Goal: Transaction & Acquisition: Purchase product/service

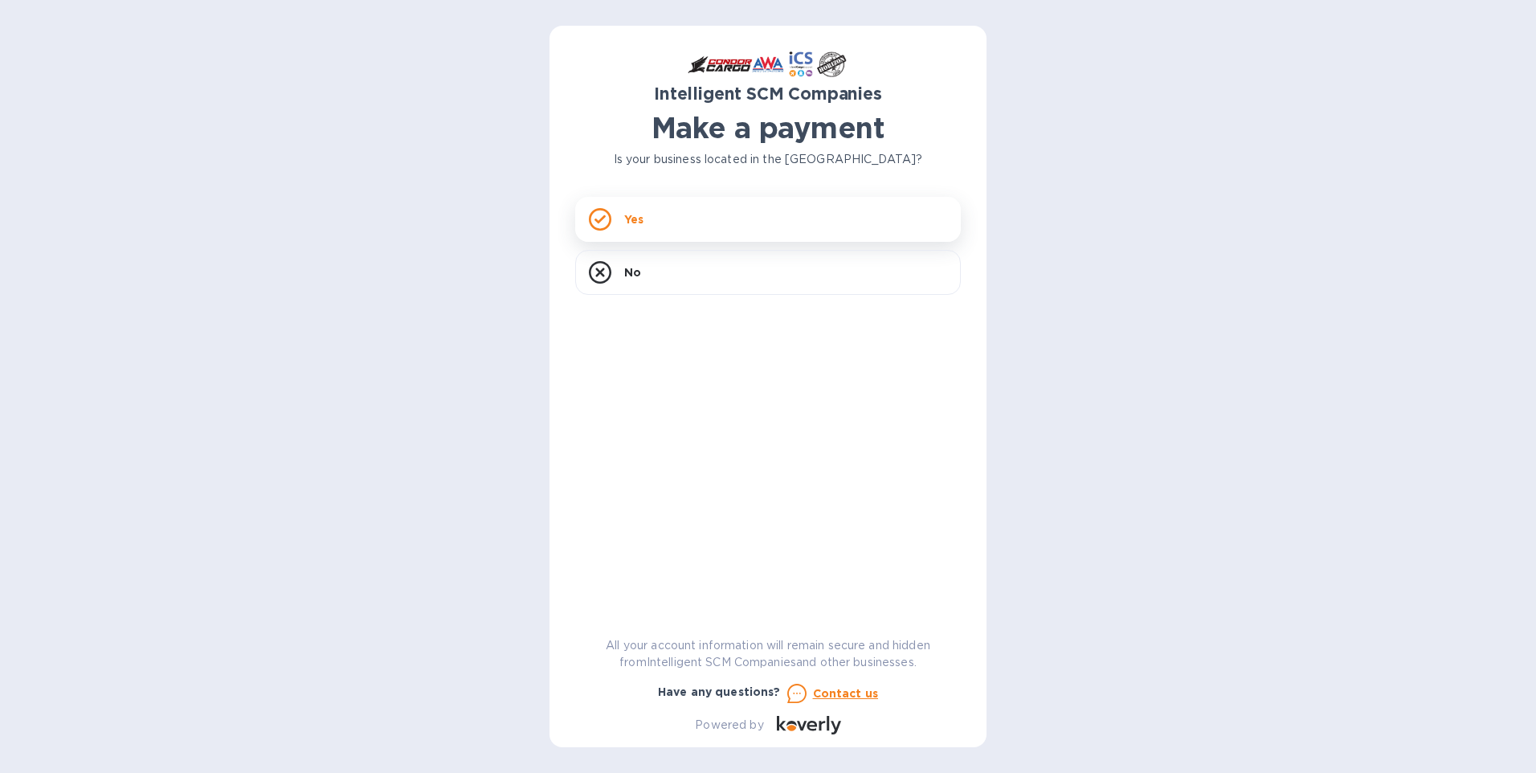
click at [685, 223] on div "Yes" at bounding box center [768, 219] width 386 height 45
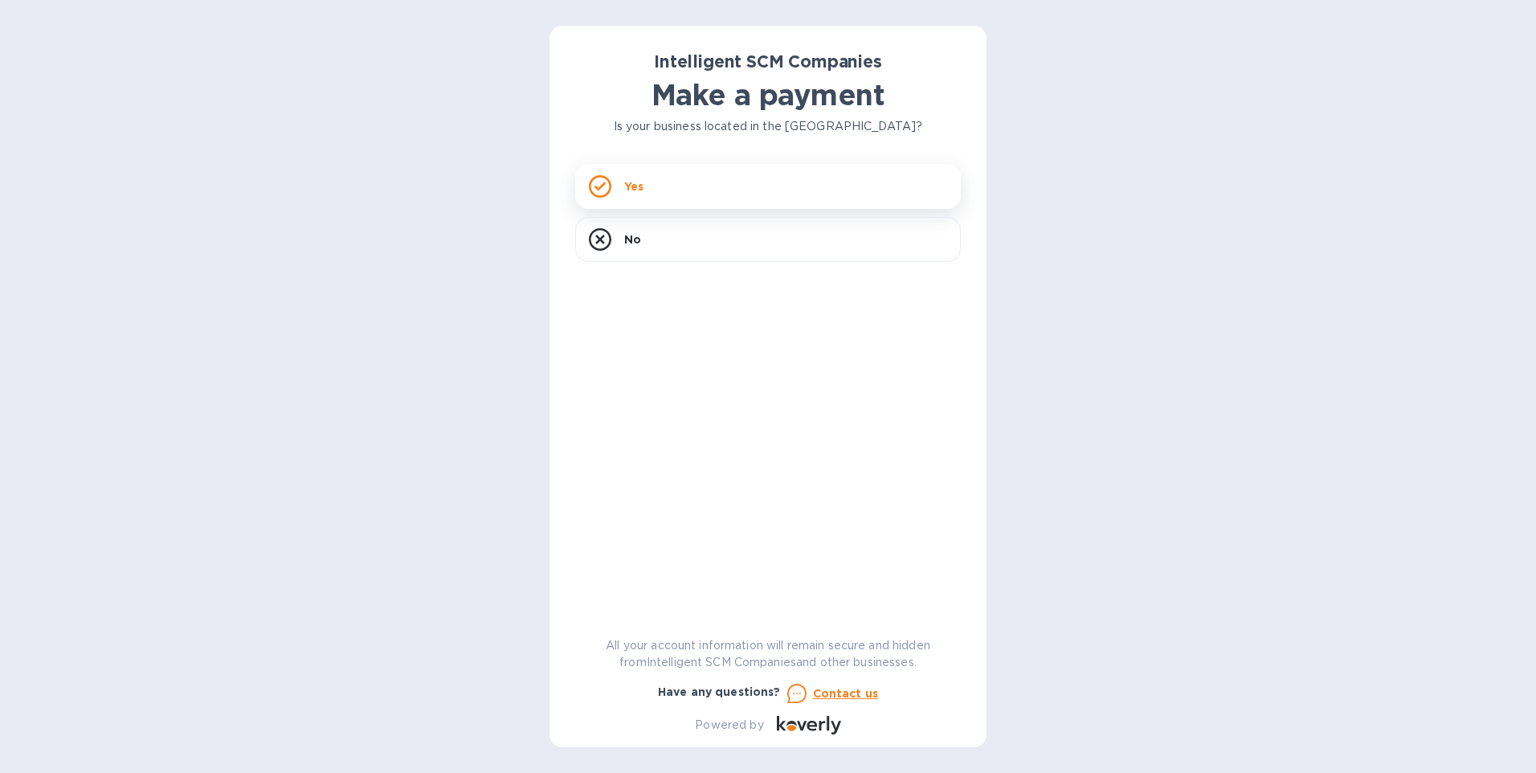
click at [729, 186] on div "Yes" at bounding box center [768, 186] width 386 height 45
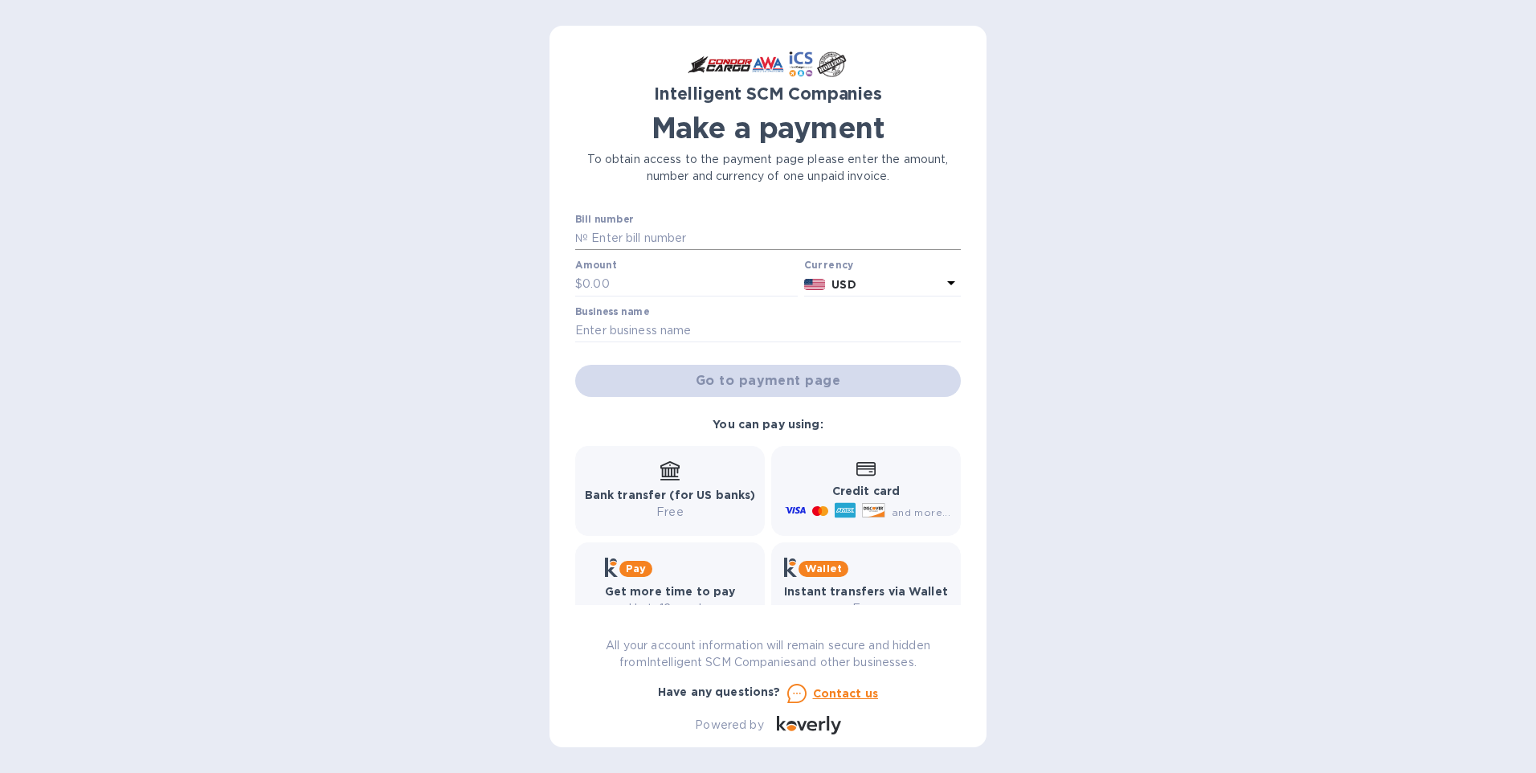
click at [648, 237] on input "text" at bounding box center [774, 239] width 373 height 24
paste input "S00510186"
type input "S00510186"
click at [627, 283] on input "text" at bounding box center [689, 284] width 215 height 24
paste input "1,167.19"
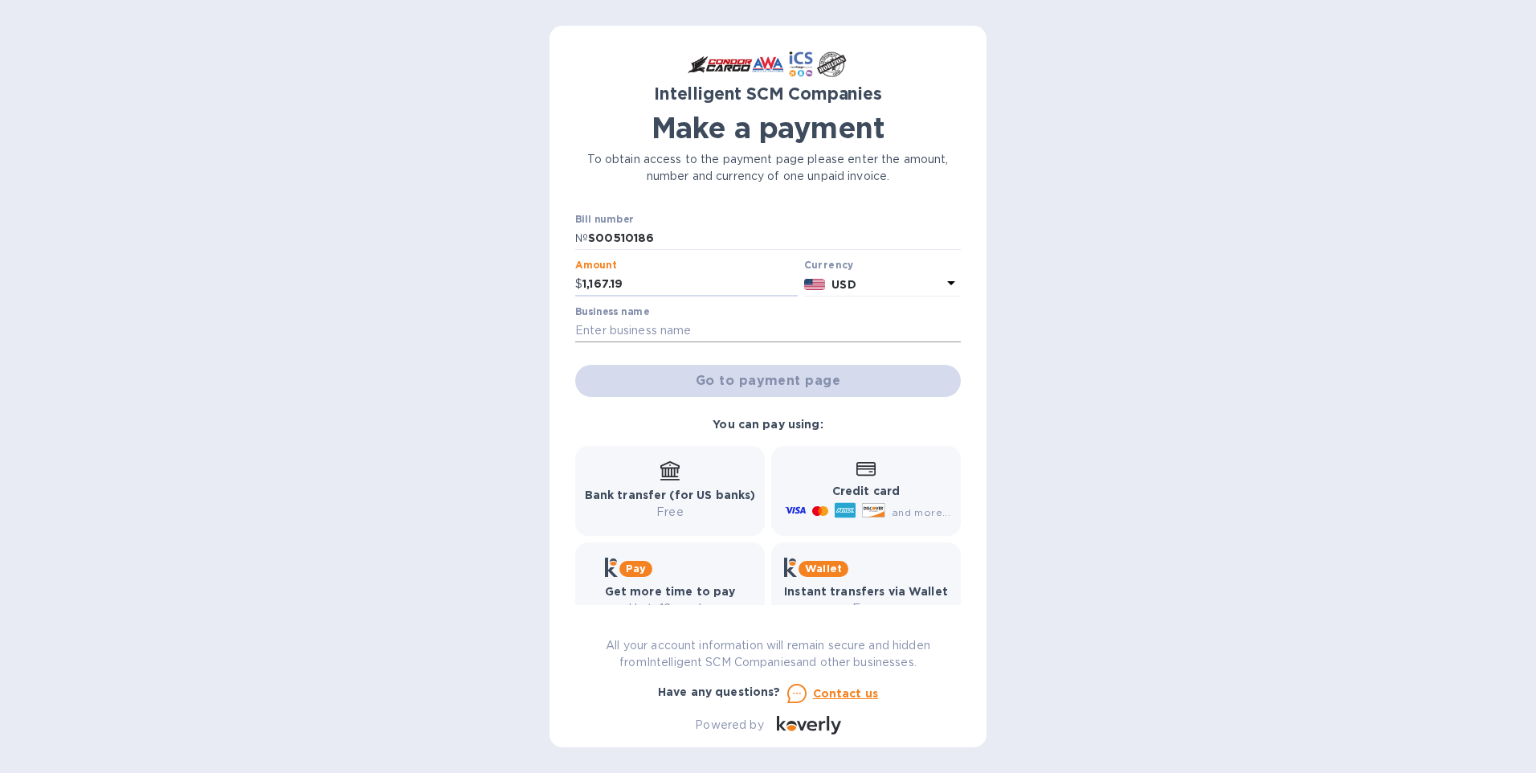
type input "1,167.19"
click at [642, 335] on input "text" at bounding box center [768, 331] width 386 height 24
paste input "United Supply Alliance"
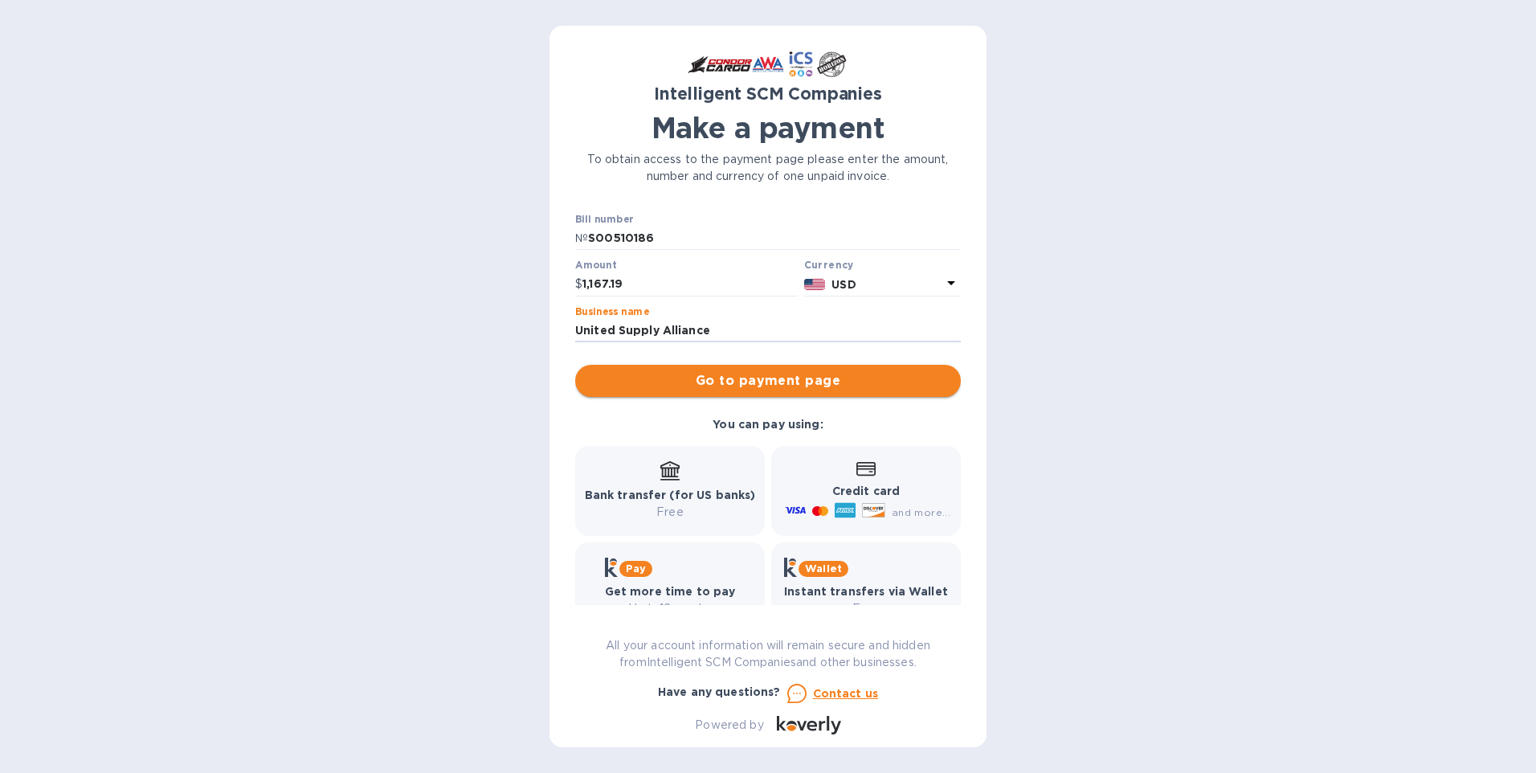
type input "United Supply Alliance"
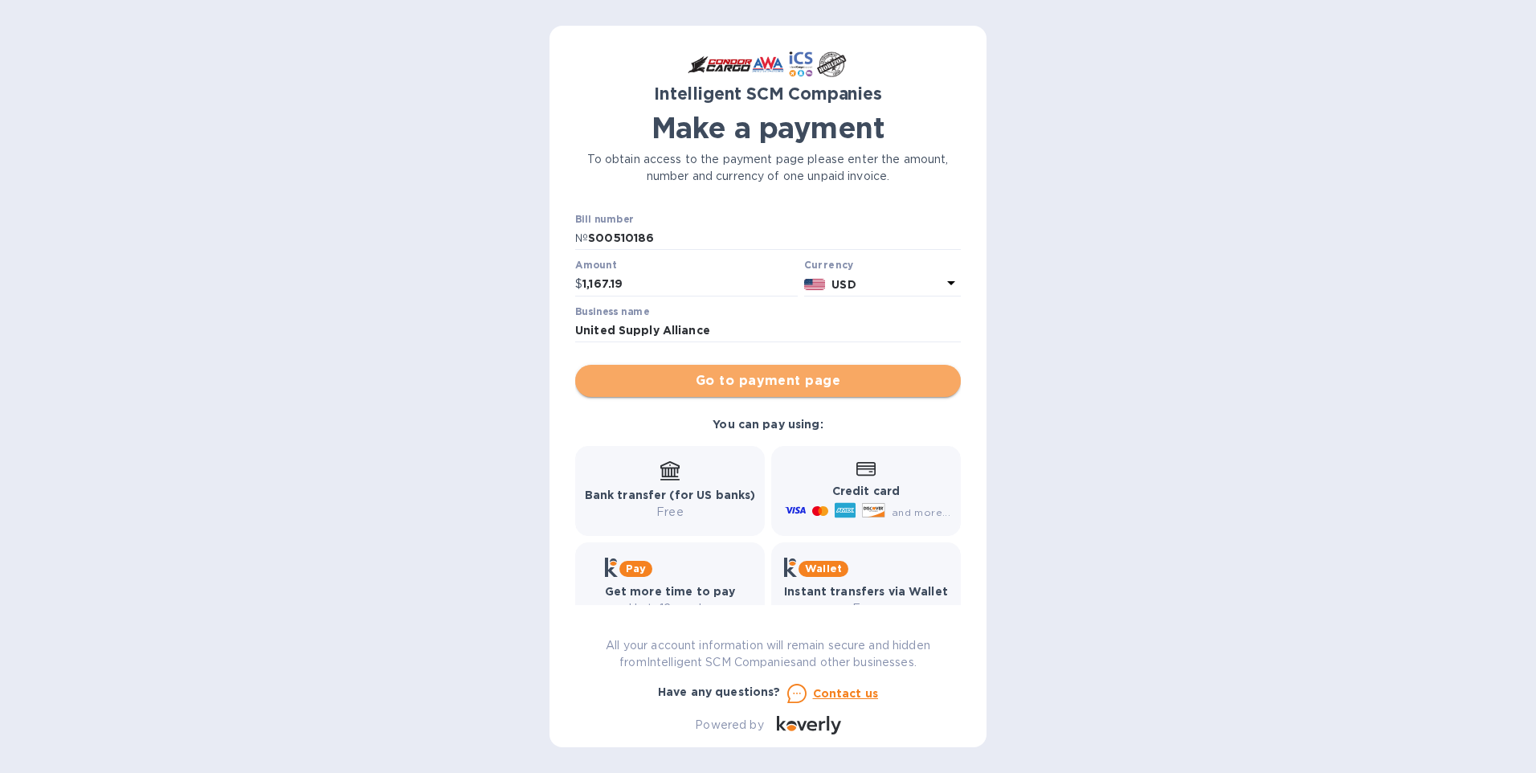
click at [770, 370] on button "Go to payment page" at bounding box center [768, 381] width 386 height 32
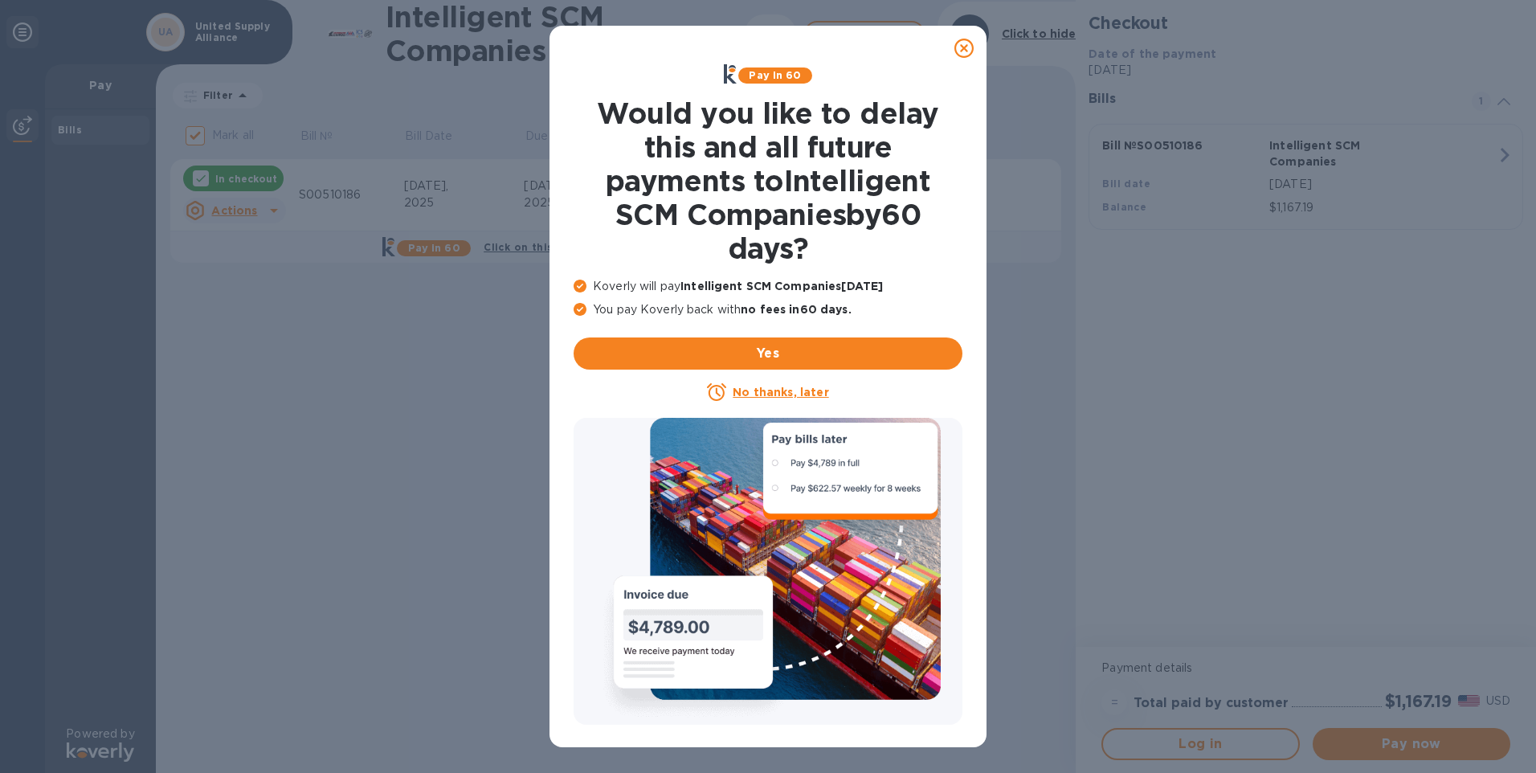
click at [753, 390] on u "No thanks, later" at bounding box center [781, 392] width 96 height 13
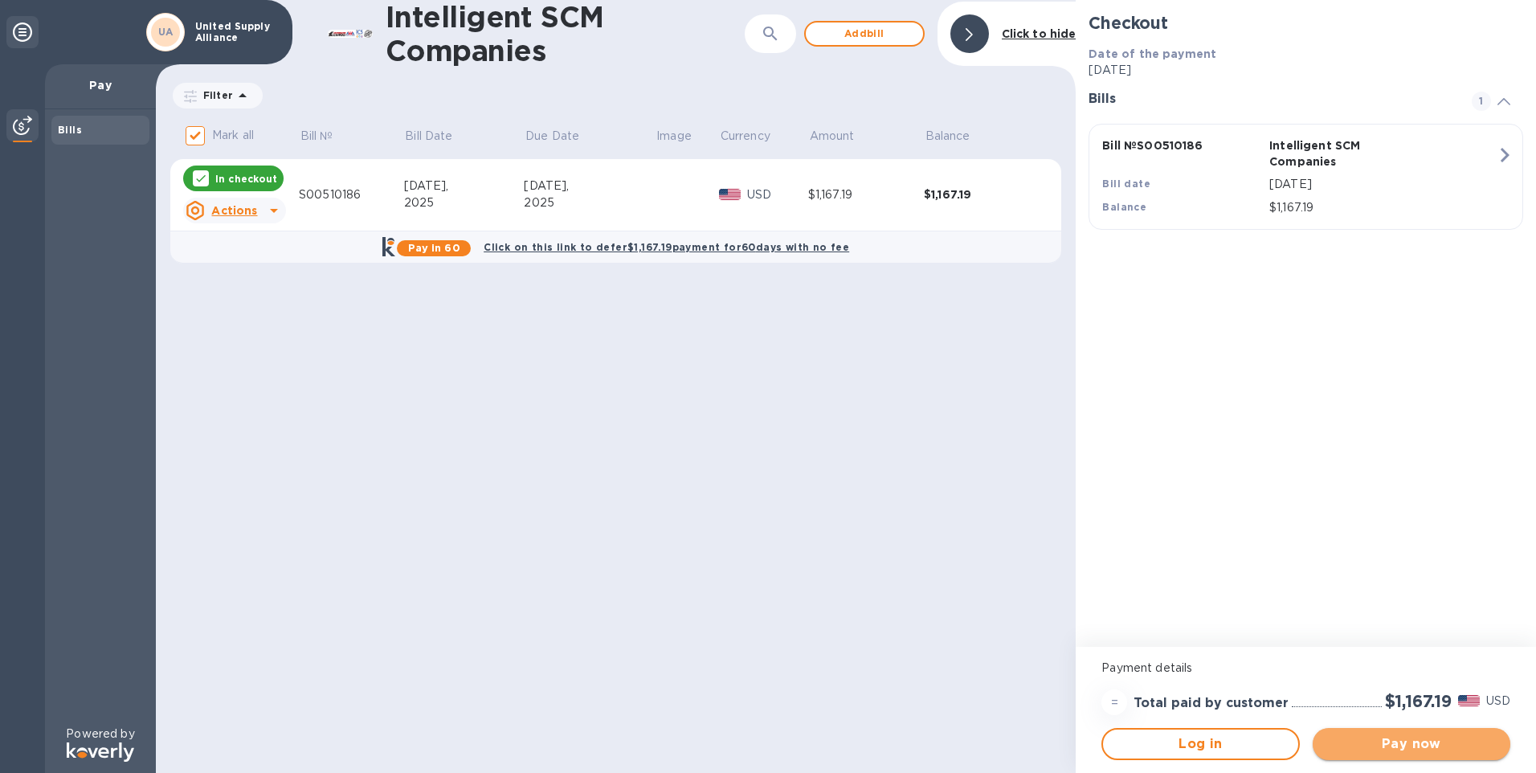
click at [1406, 746] on span "Pay now" at bounding box center [1412, 743] width 172 height 19
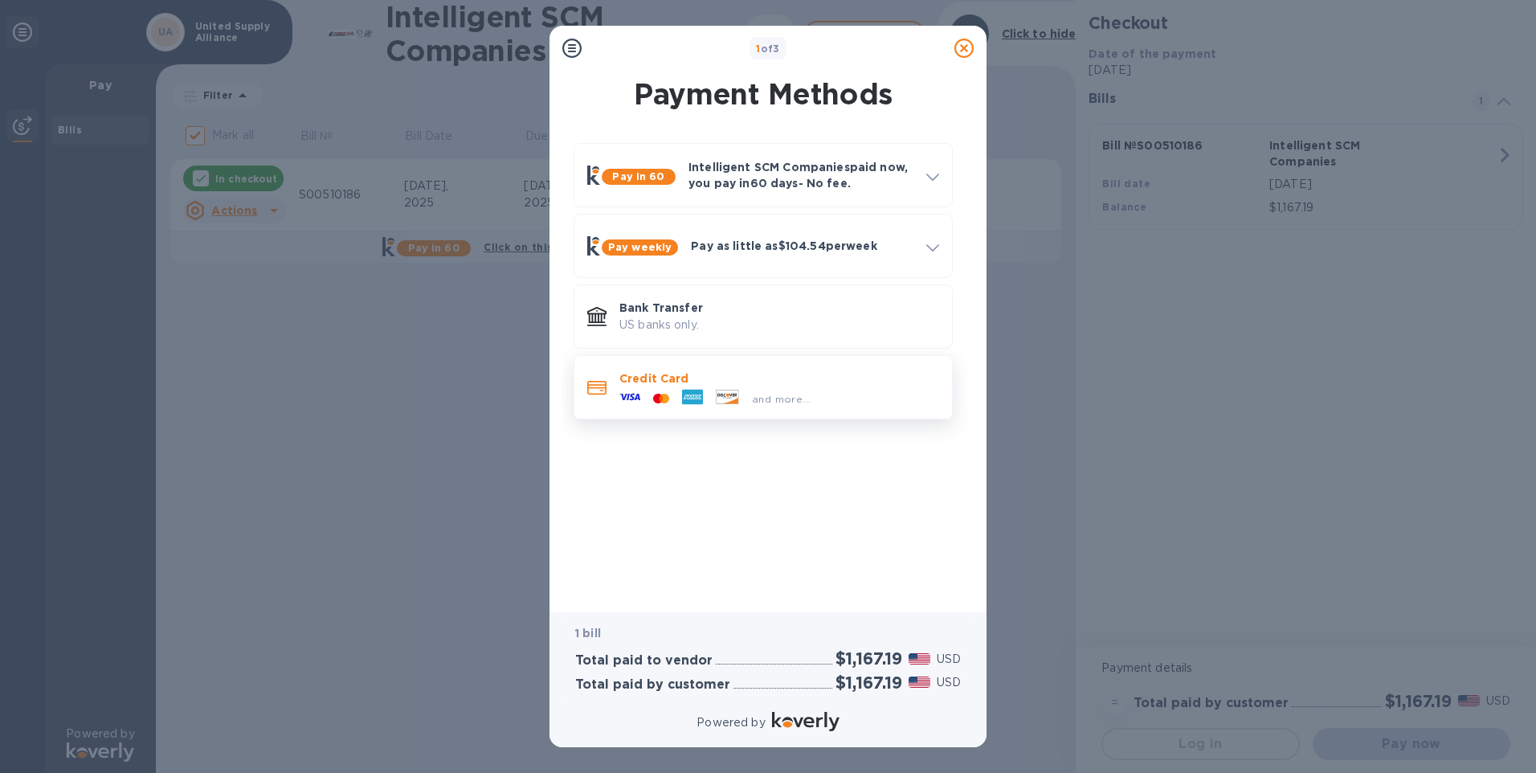
click at [841, 393] on div "and more..." at bounding box center [779, 395] width 320 height 18
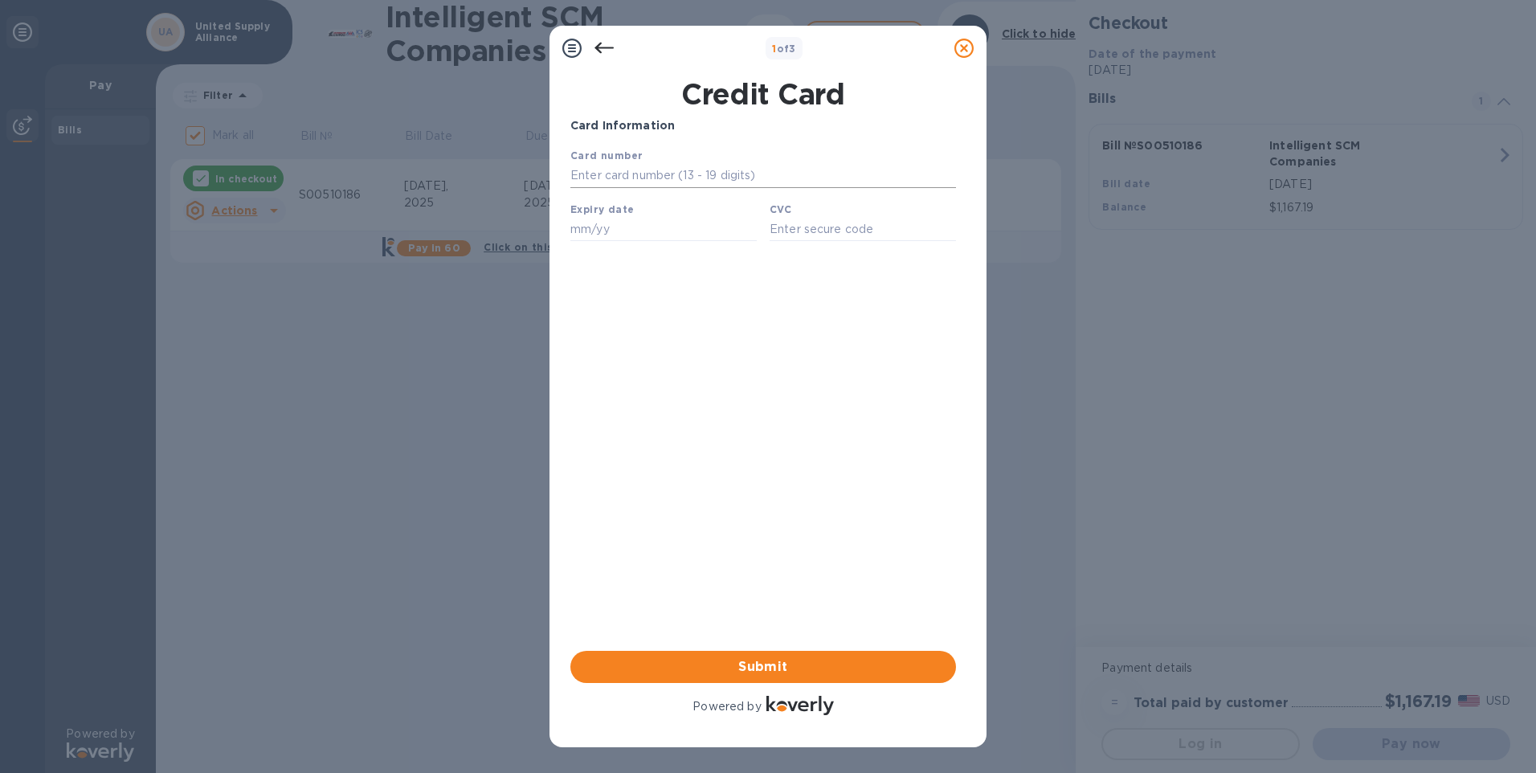
click at [636, 180] on input "text" at bounding box center [763, 176] width 386 height 24
paste input "[CREDIT_CARD_NUMBER]"
type input "[CREDIT_CARD_NUMBER]"
click at [709, 509] on div "Card Information Your browser does not support iframes Submit Powered by" at bounding box center [763, 417] width 386 height 601
click at [616, 233] on input "text" at bounding box center [663, 229] width 186 height 24
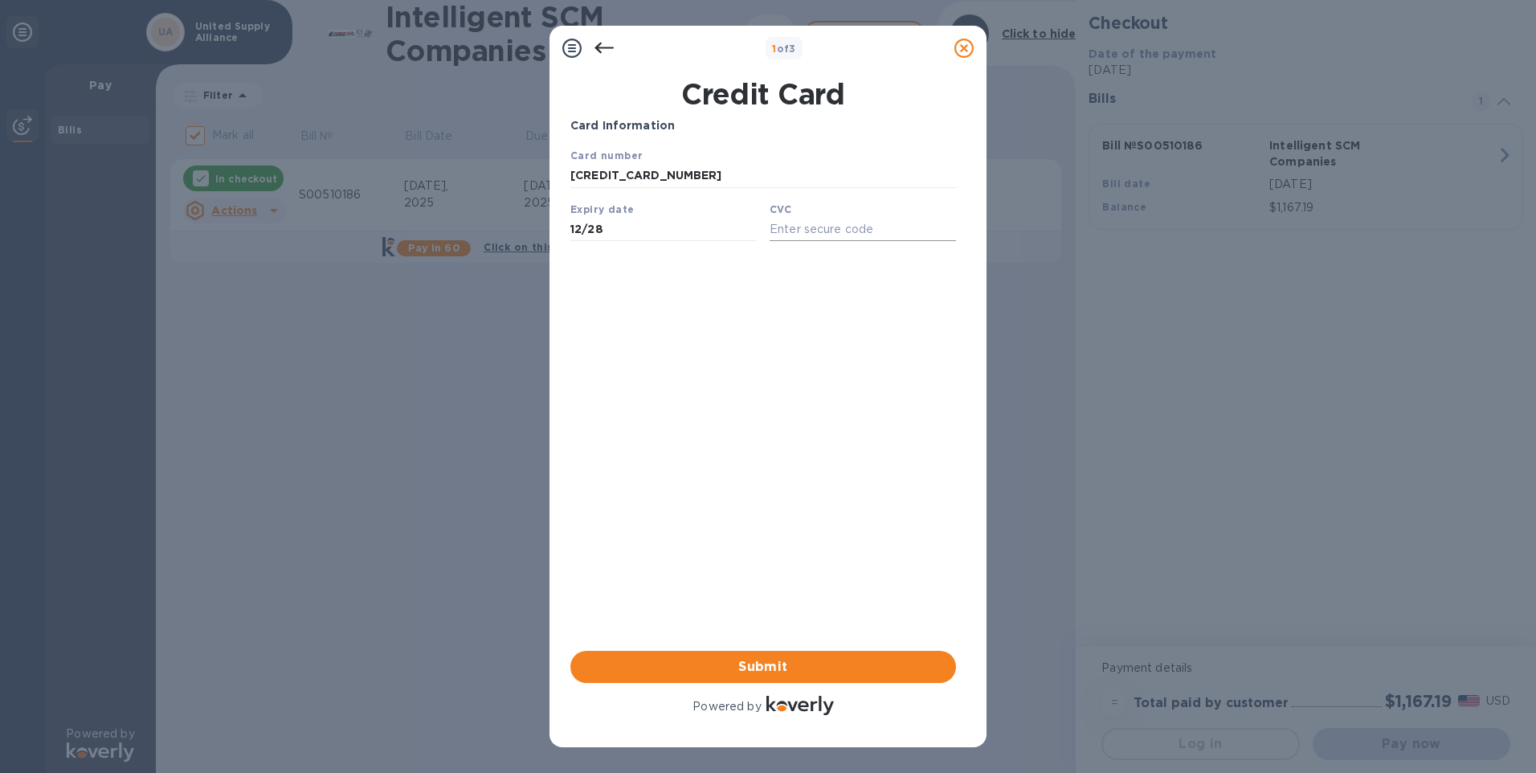
type input "12/28"
click at [791, 230] on input "text" at bounding box center [863, 229] width 186 height 24
type input "966"
click at [741, 302] on div "Card Information Your browser does not support iframes Submit Powered by" at bounding box center [763, 417] width 386 height 601
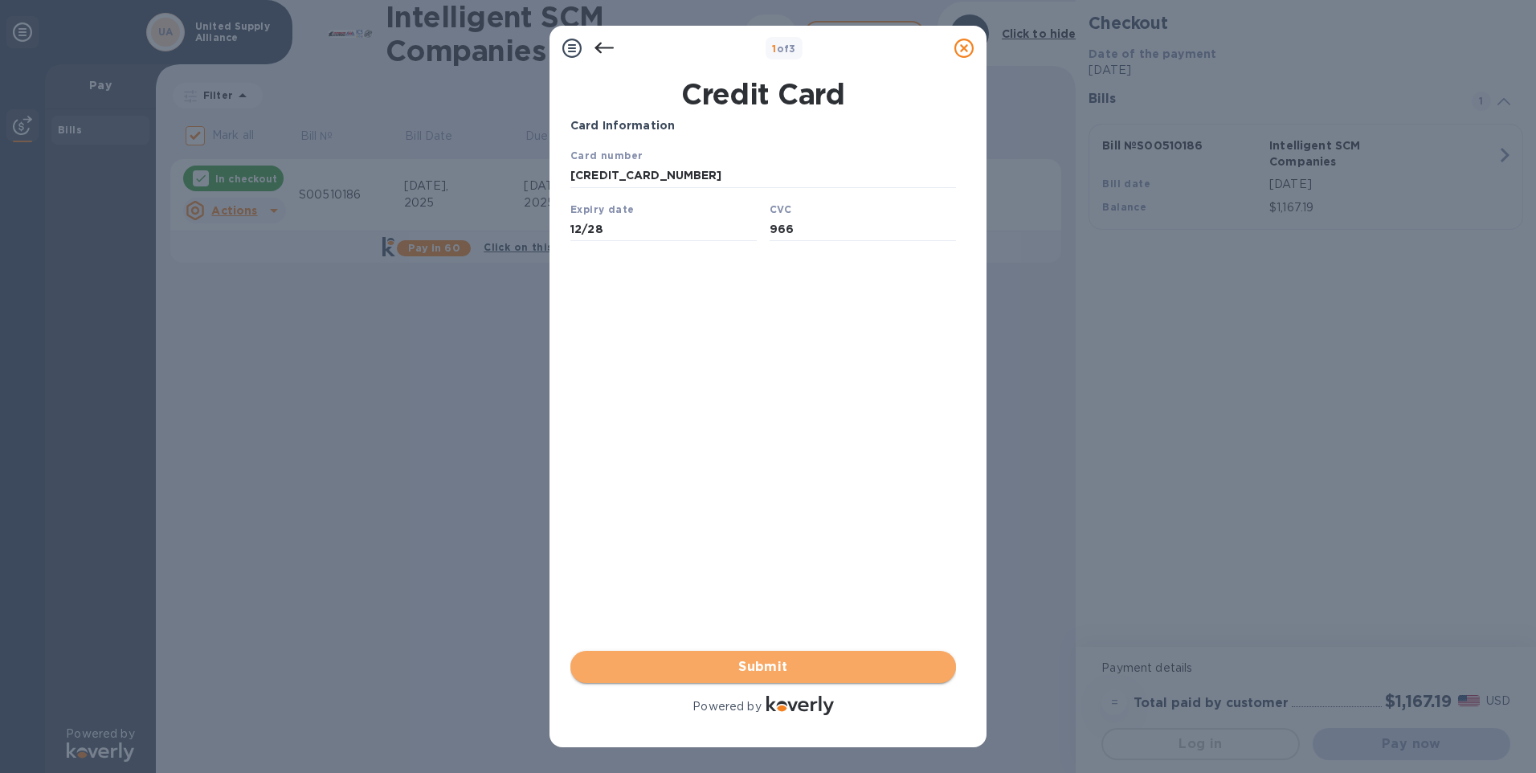
click at [780, 665] on span "Submit" at bounding box center [763, 666] width 360 height 19
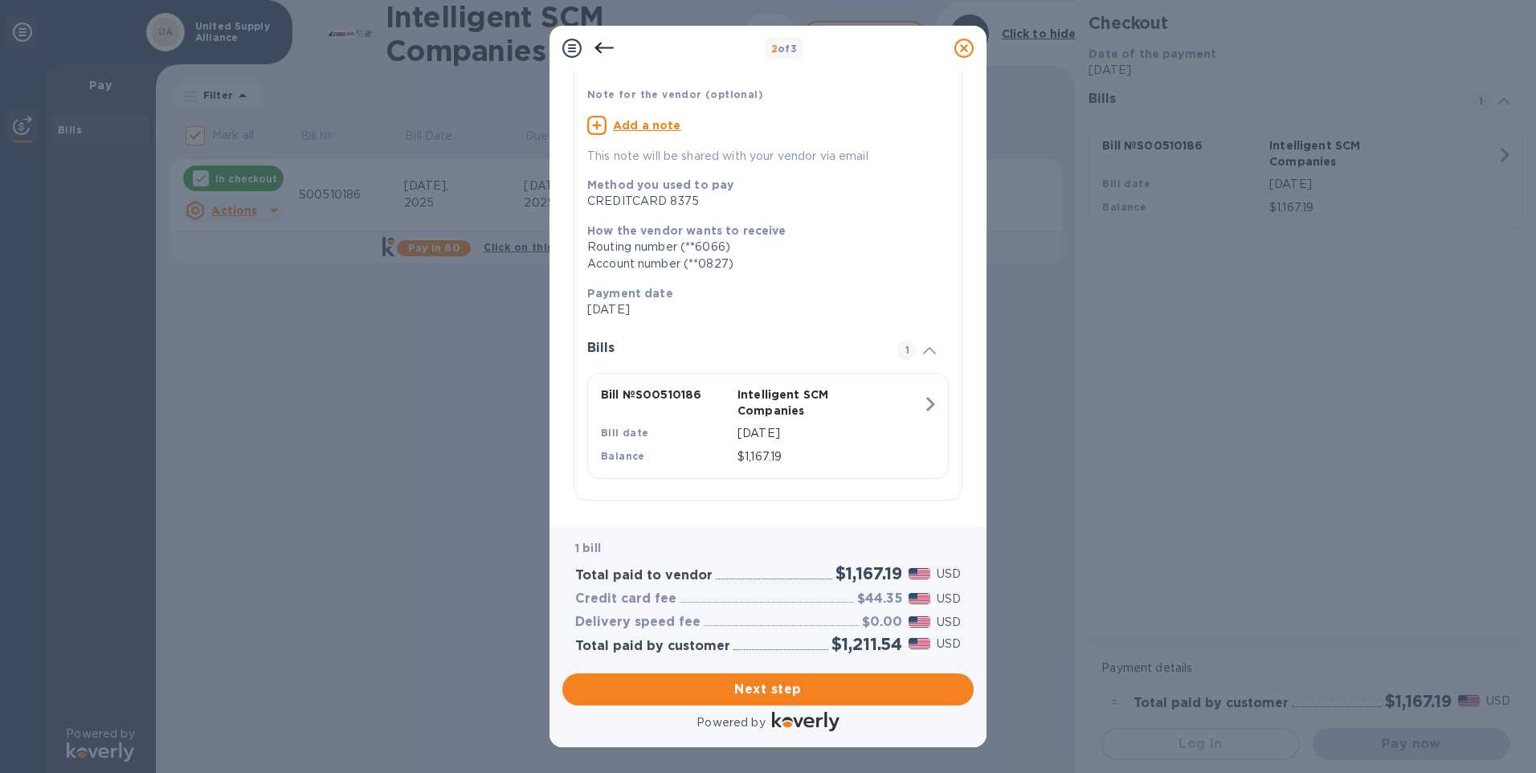
scroll to position [106, 0]
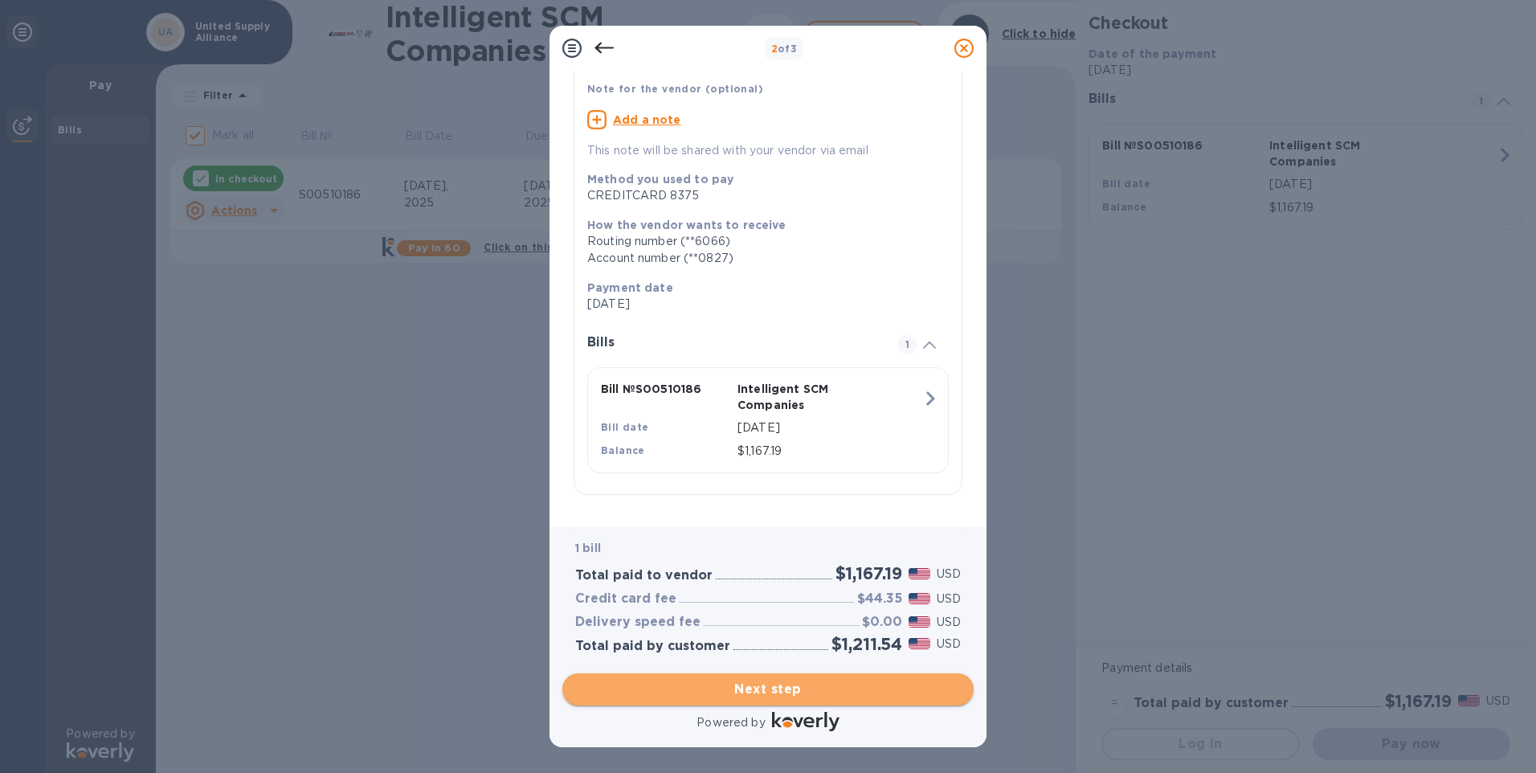
click at [774, 691] on span "Next step" at bounding box center [768, 689] width 386 height 19
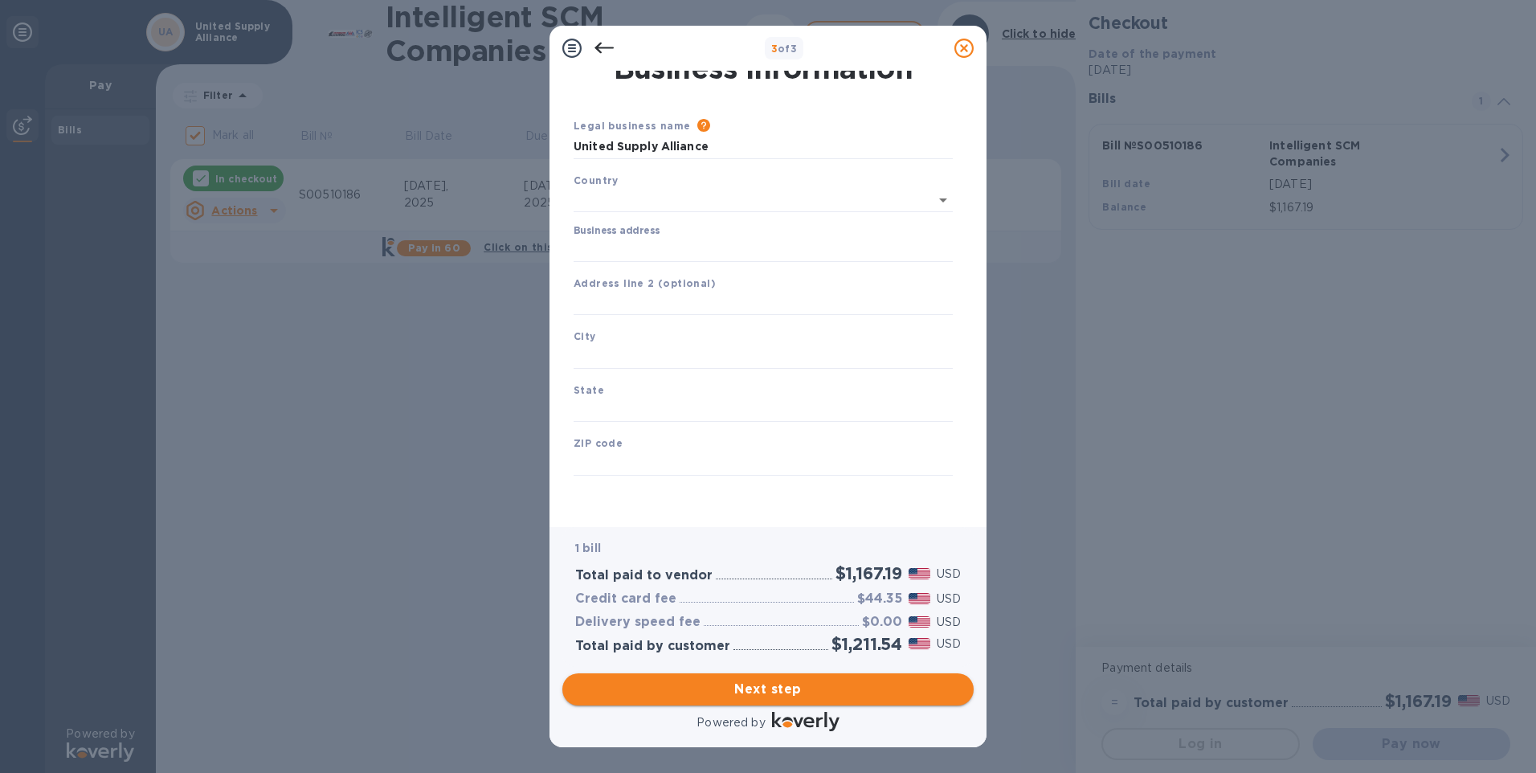
type input "[GEOGRAPHIC_DATA]"
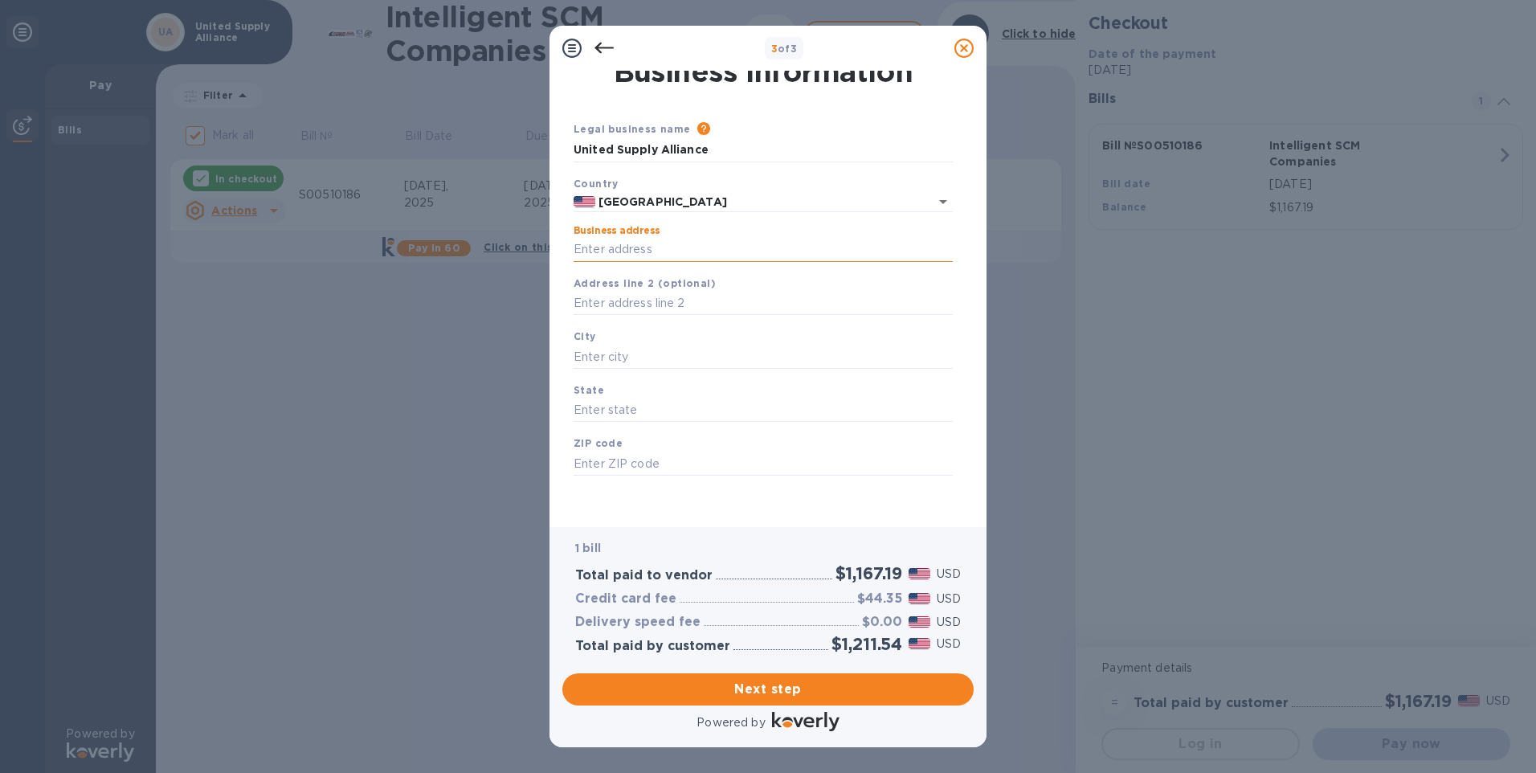
click at [658, 251] on input "Business address" at bounding box center [763, 250] width 379 height 24
type input "[STREET_ADDRESS]"
click at [634, 361] on input "text" at bounding box center [763, 357] width 379 height 24
type input "San Marcos"
click at [625, 412] on input "text" at bounding box center [763, 410] width 379 height 24
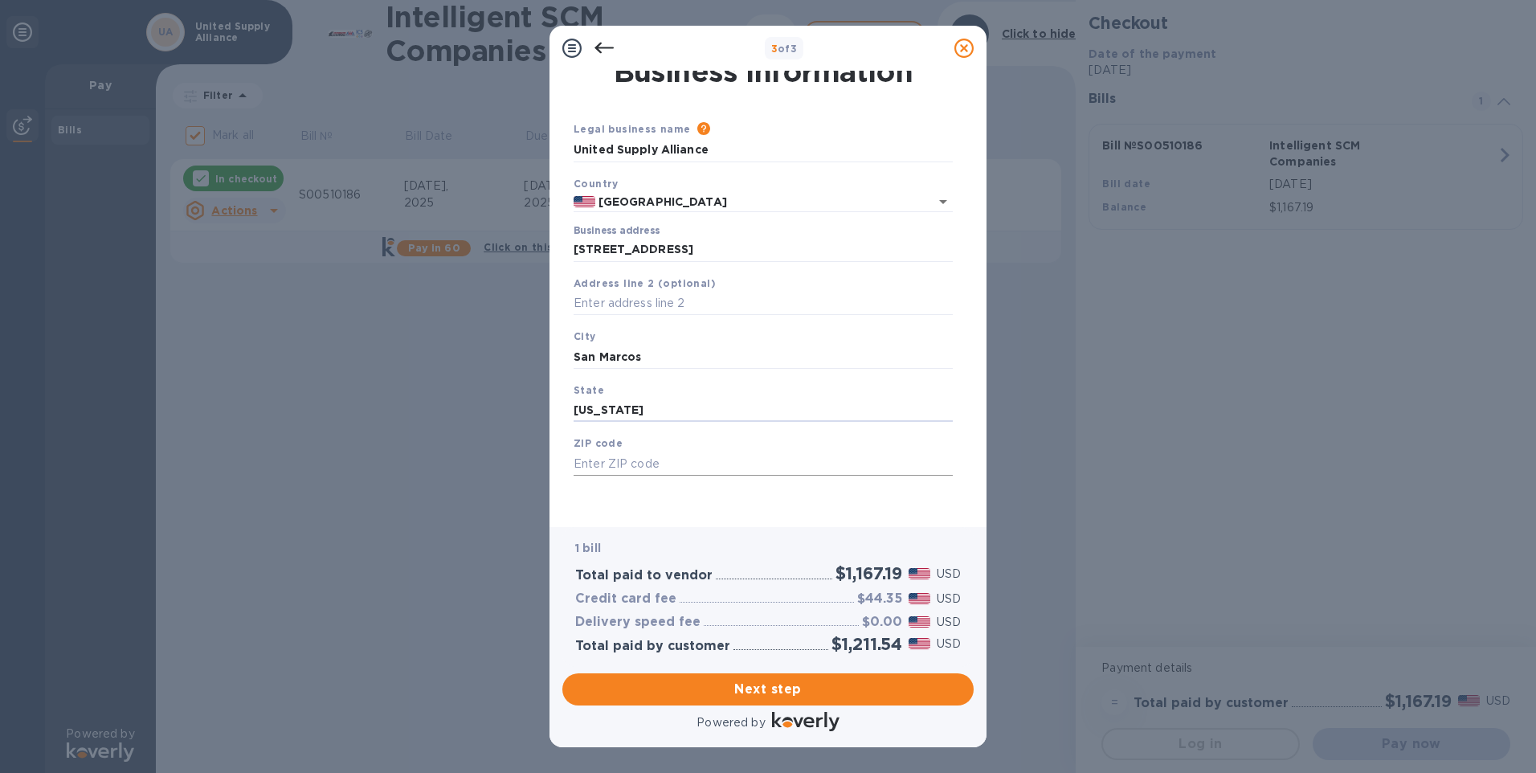
type input "[US_STATE]"
click at [635, 469] on input "text" at bounding box center [763, 464] width 379 height 24
type input "92078"
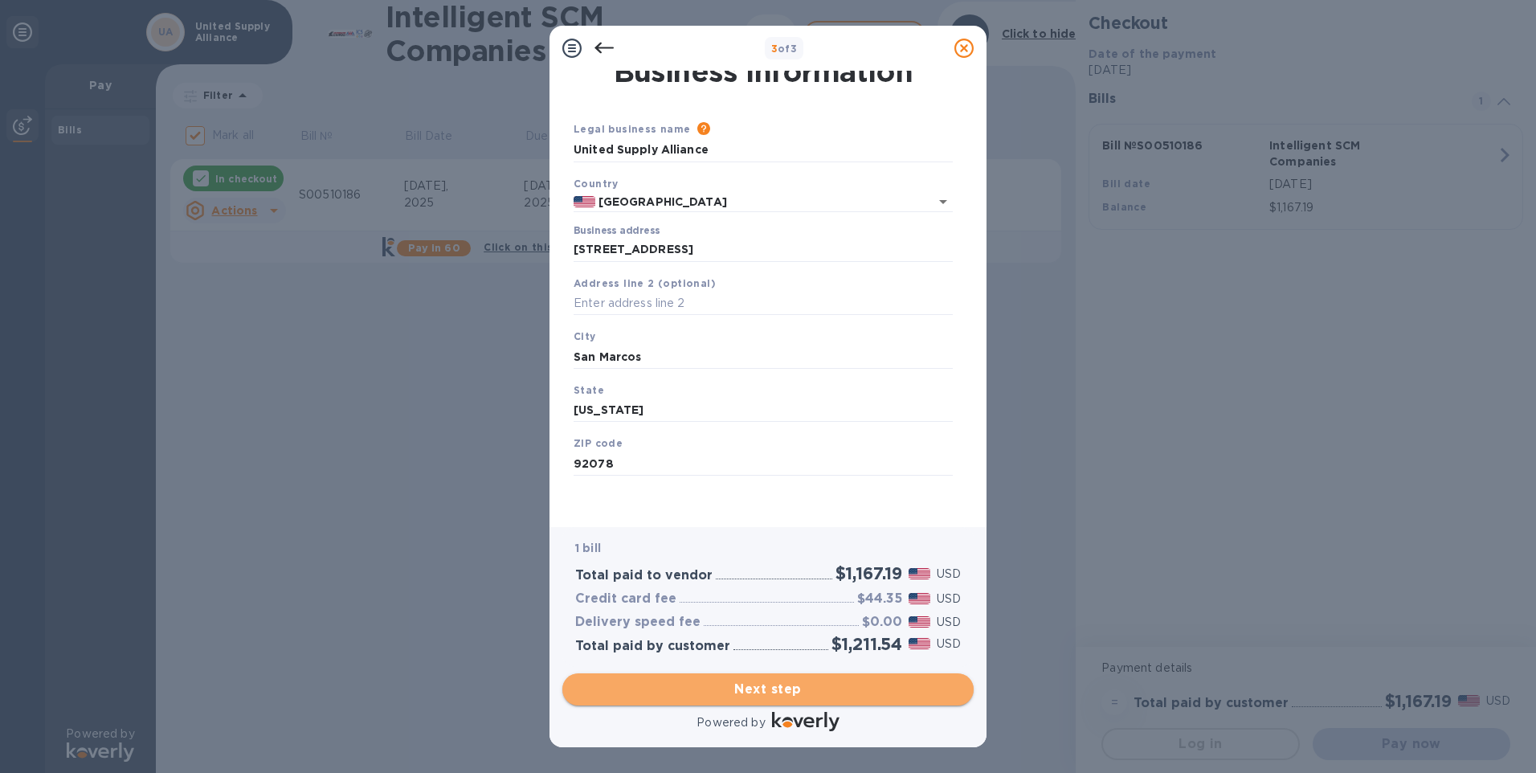
click at [754, 684] on span "Next step" at bounding box center [768, 689] width 386 height 19
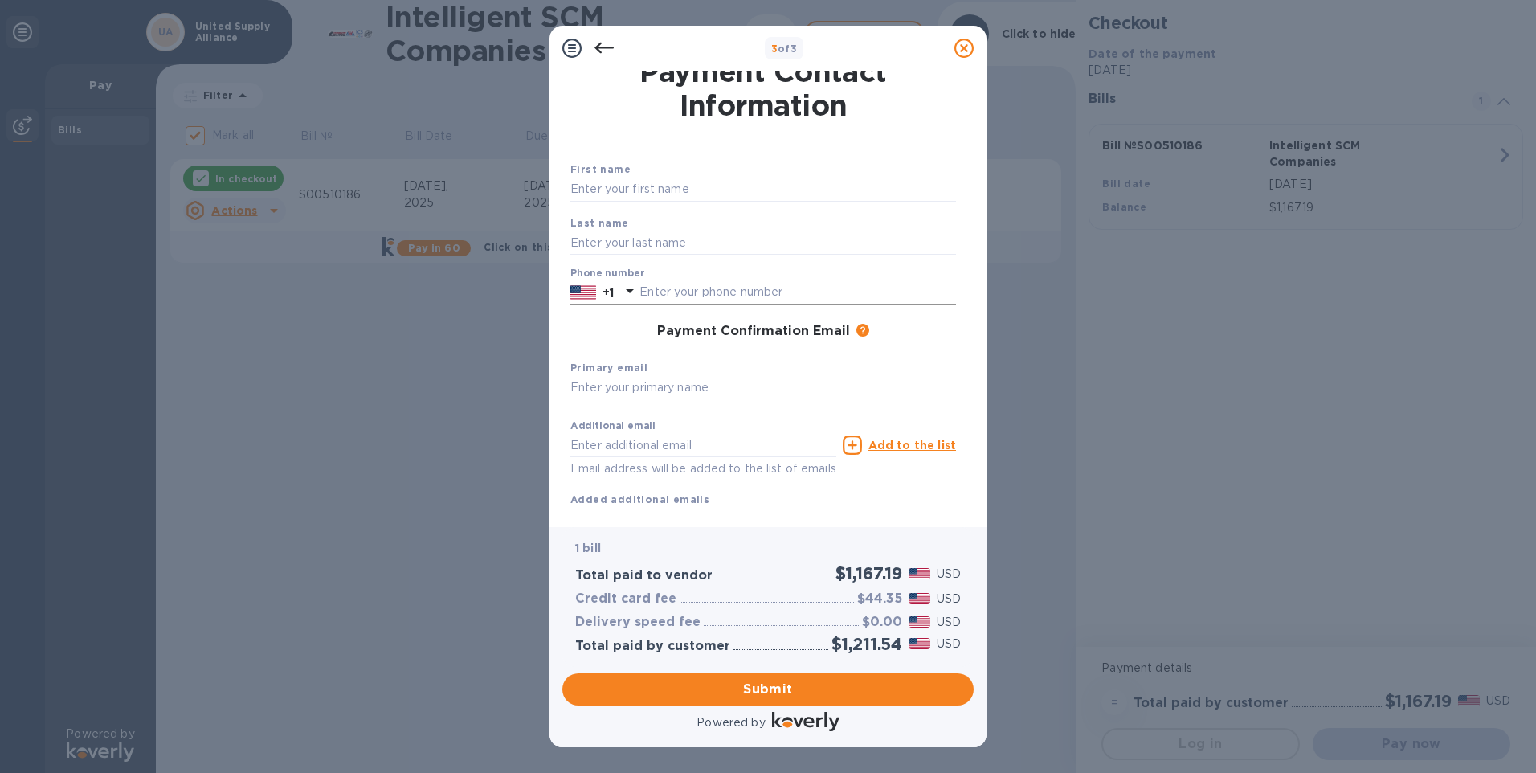
scroll to position [0, 0]
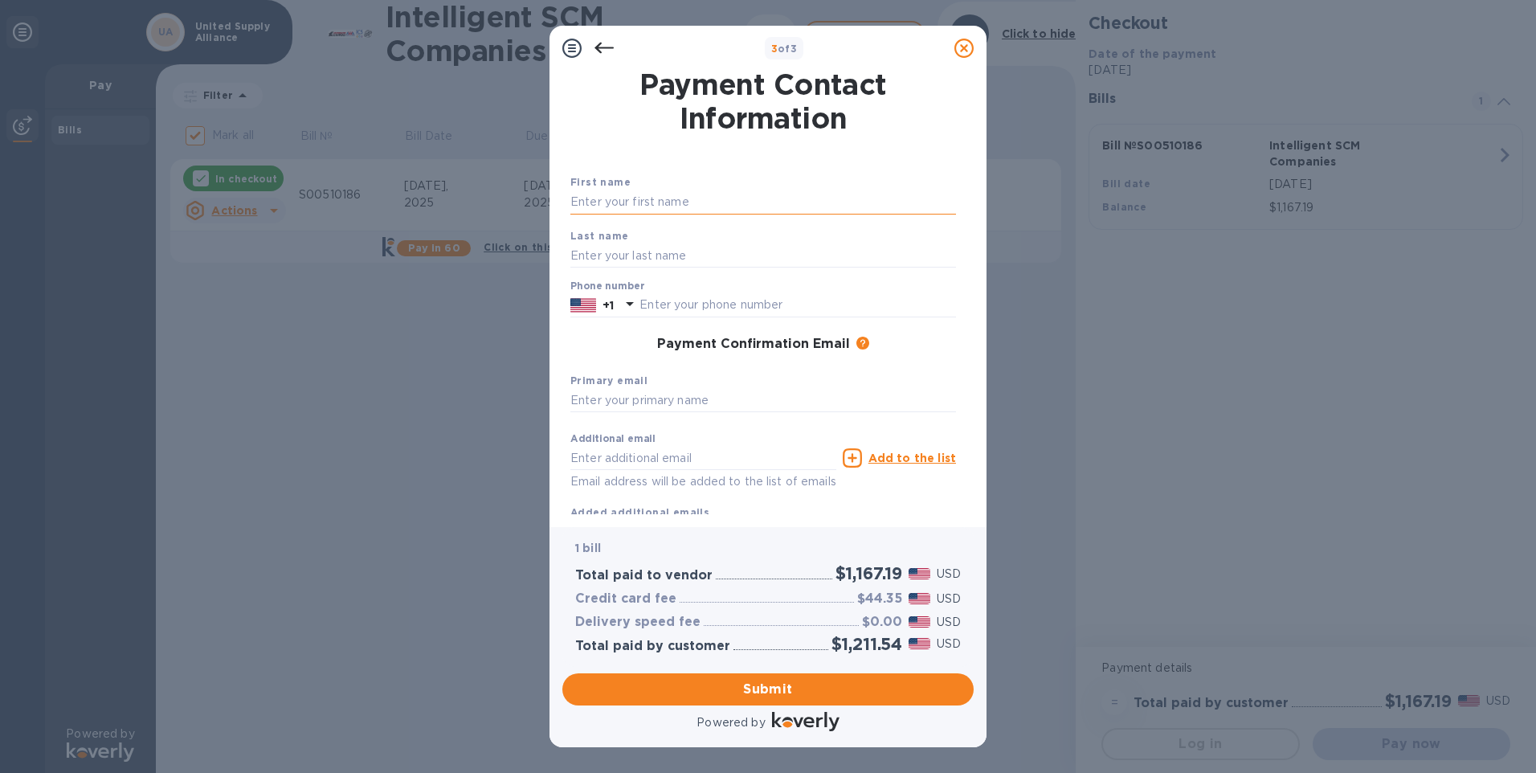
click at [644, 204] on input "text" at bounding box center [763, 202] width 386 height 24
type input "[PERSON_NAME]"
type input "6195674155"
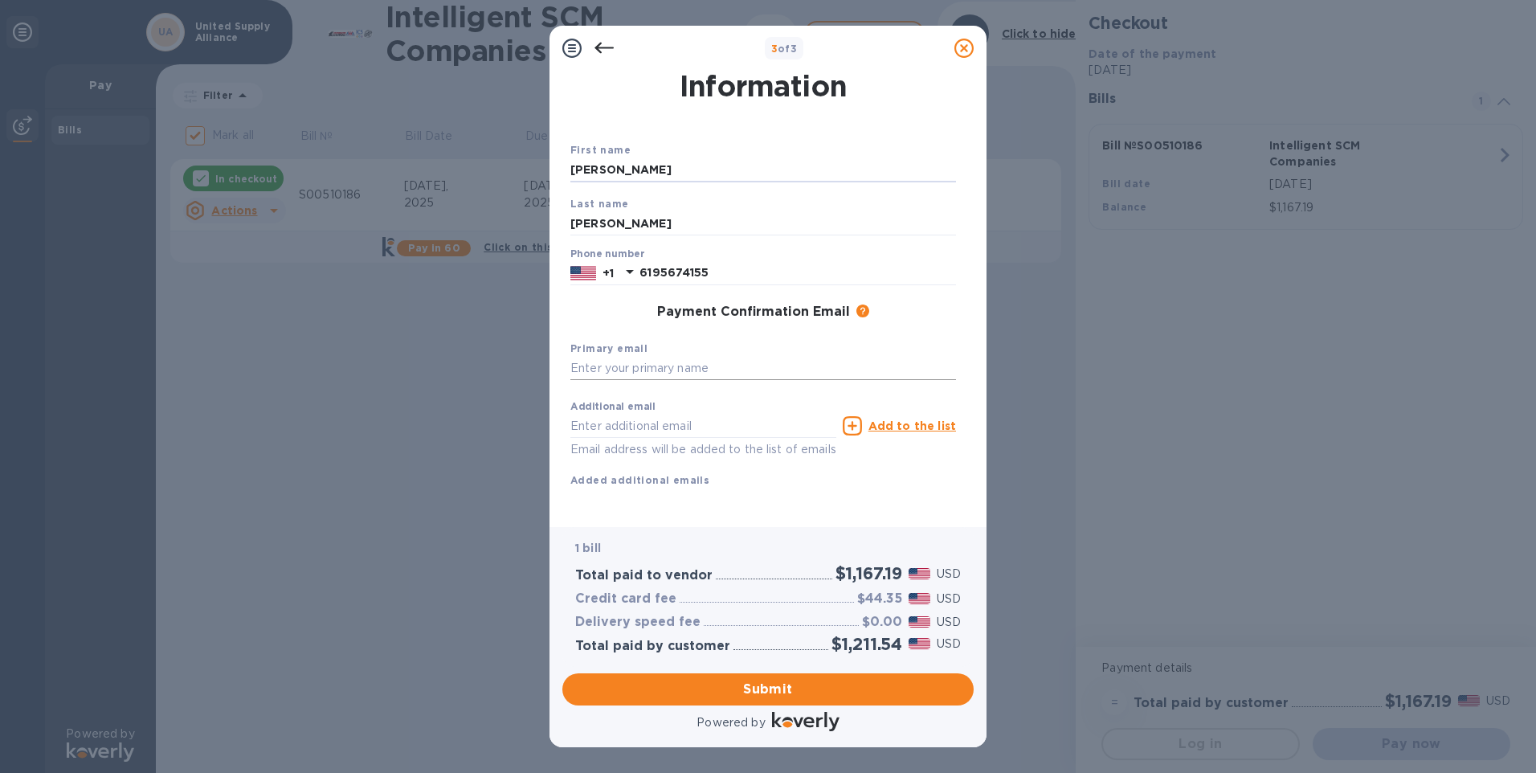
click at [652, 357] on input "text" at bounding box center [763, 369] width 386 height 24
type input "[EMAIL_ADDRESS][DOMAIN_NAME]"
click at [769, 688] on span "Submit" at bounding box center [768, 689] width 386 height 19
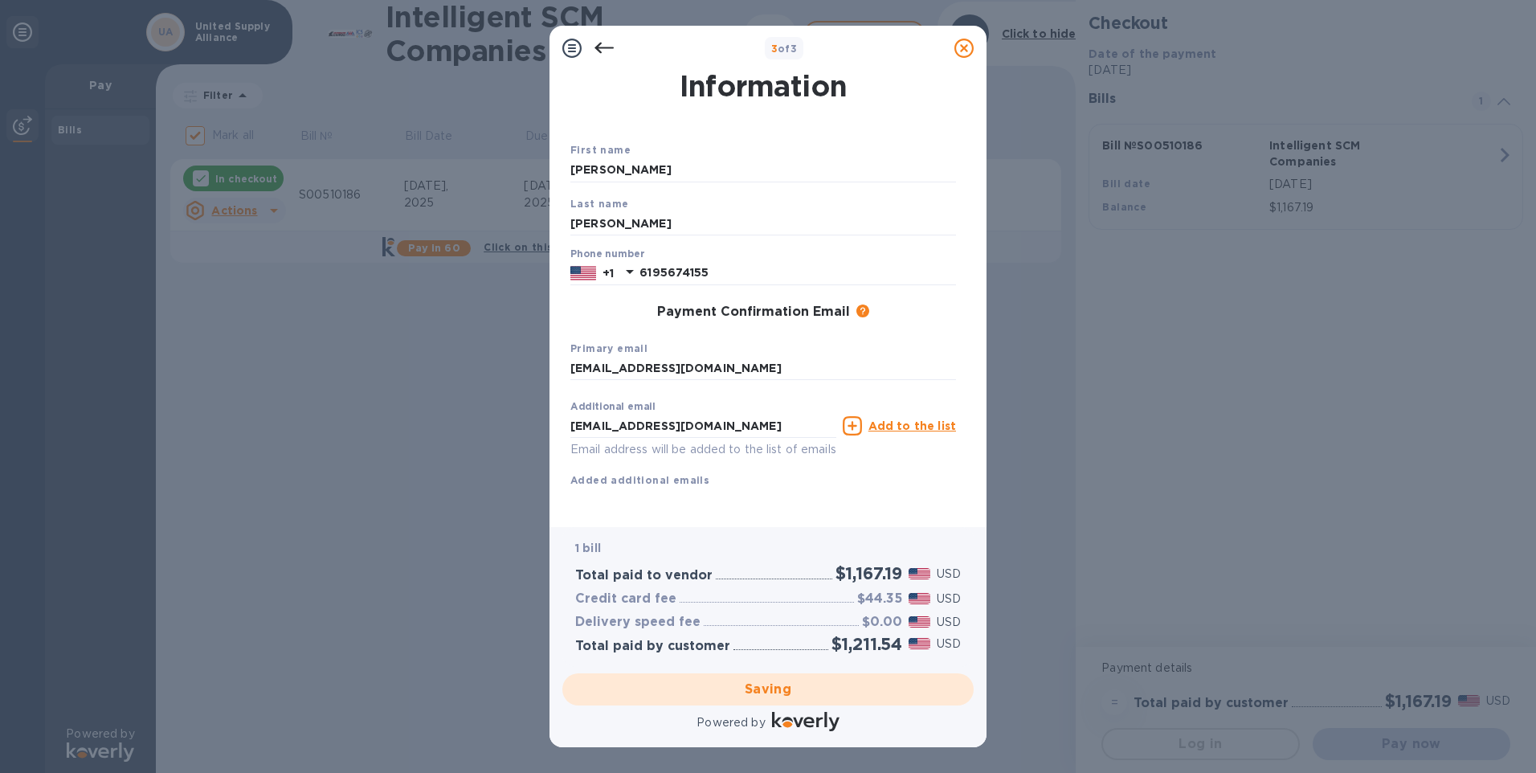
click at [778, 688] on div "Saving" at bounding box center [768, 689] width 424 height 45
click at [791, 513] on div "First name [PERSON_NAME] Last name [PERSON_NAME] Phone number [PHONE_NUMBER] Pa…" at bounding box center [763, 327] width 386 height 373
click at [679, 474] on b "Added additional emails" at bounding box center [639, 480] width 139 height 12
click at [768, 460] on div "Additional email [EMAIL_ADDRESS][DOMAIN_NAME] Email address will be added to th…" at bounding box center [763, 441] width 386 height 96
click at [874, 304] on div "Payment Confirmation Email The added email addresses will be used to send the p…" at bounding box center [763, 312] width 386 height 16
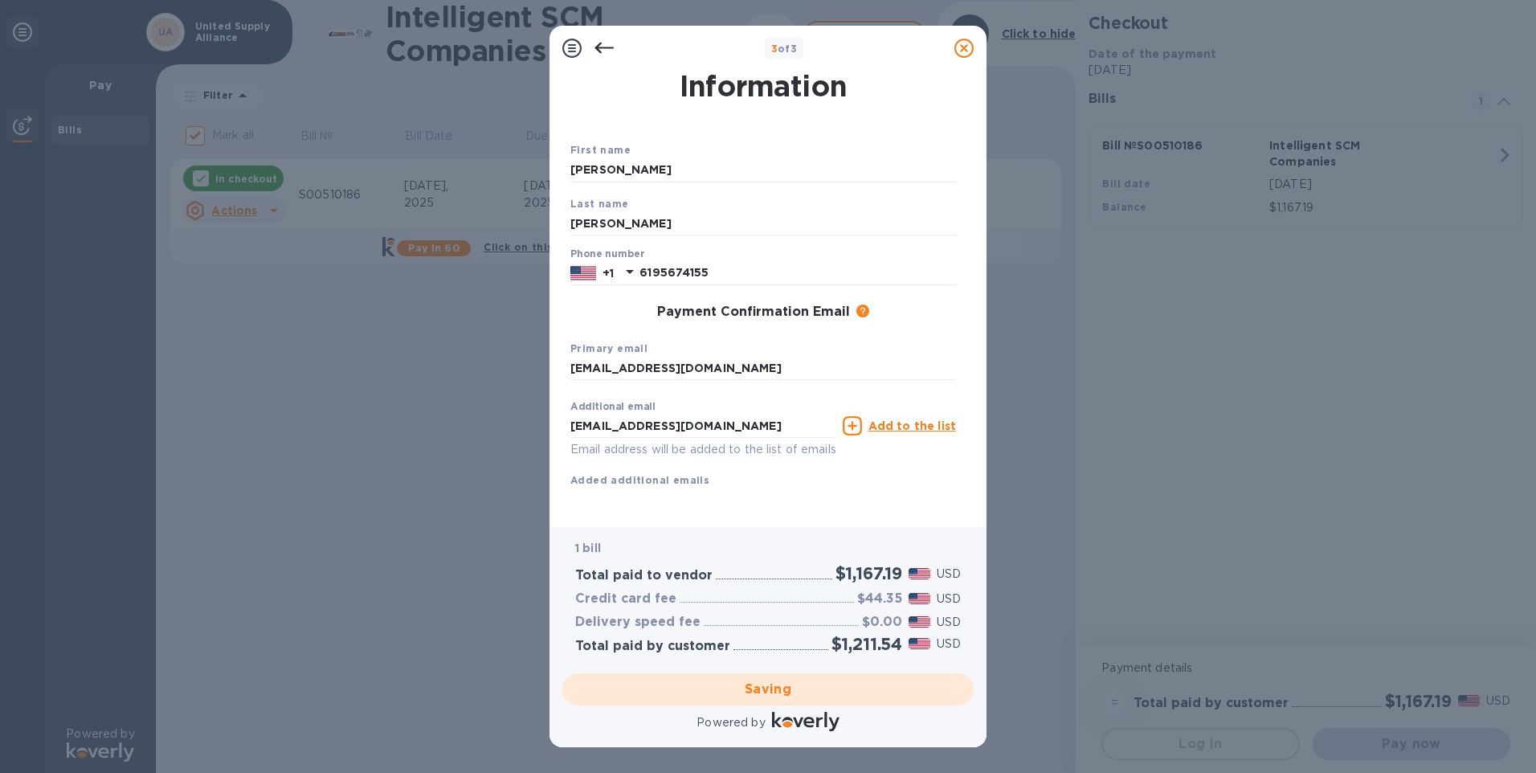
click at [750, 627] on div "Delivery speed fee $0.00 USD" at bounding box center [768, 622] width 392 height 23
click at [648, 552] on p "1 bill" at bounding box center [768, 548] width 386 height 17
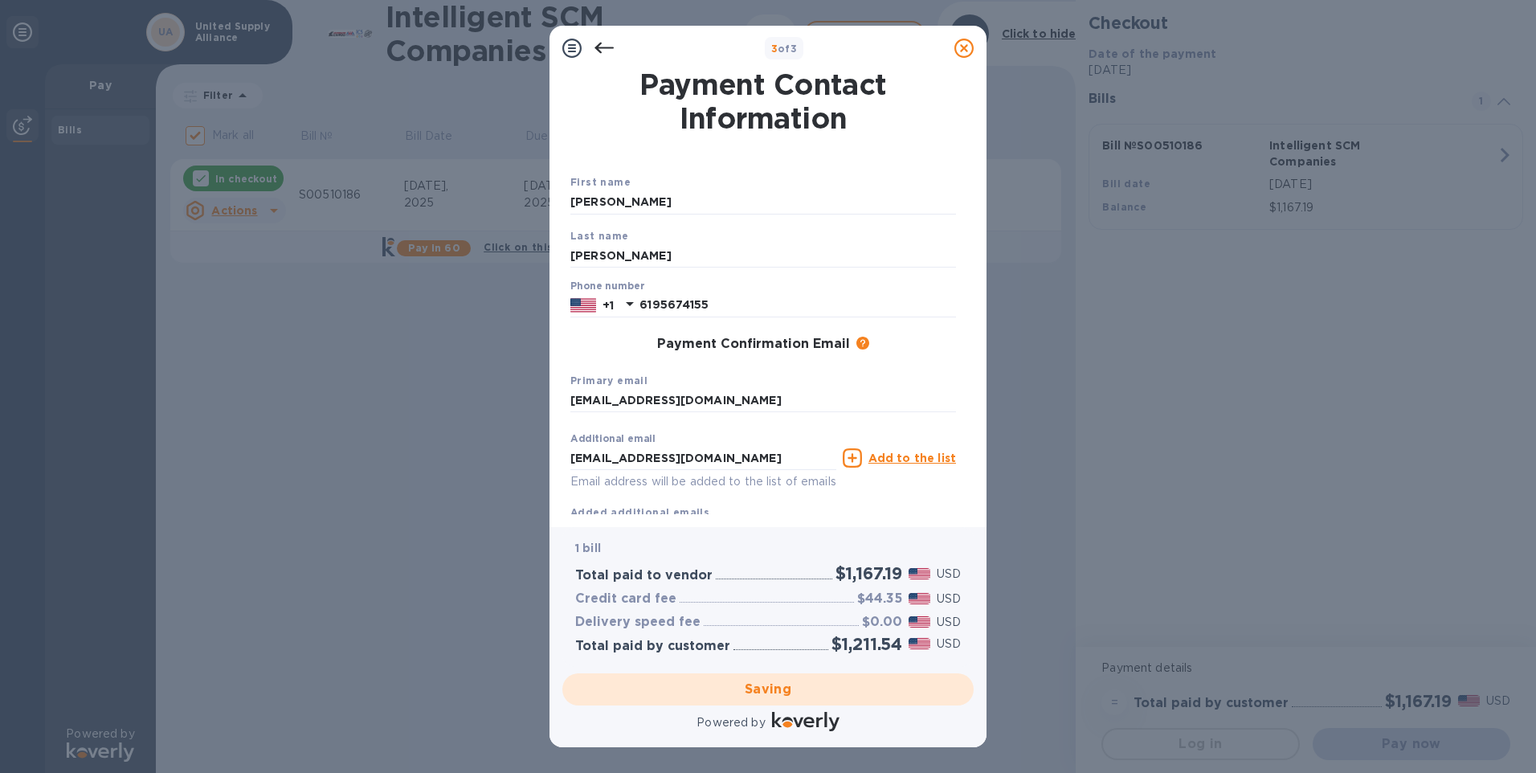
click at [774, 374] on div "Primary email [EMAIL_ADDRESS][DOMAIN_NAME]" at bounding box center [763, 393] width 398 height 54
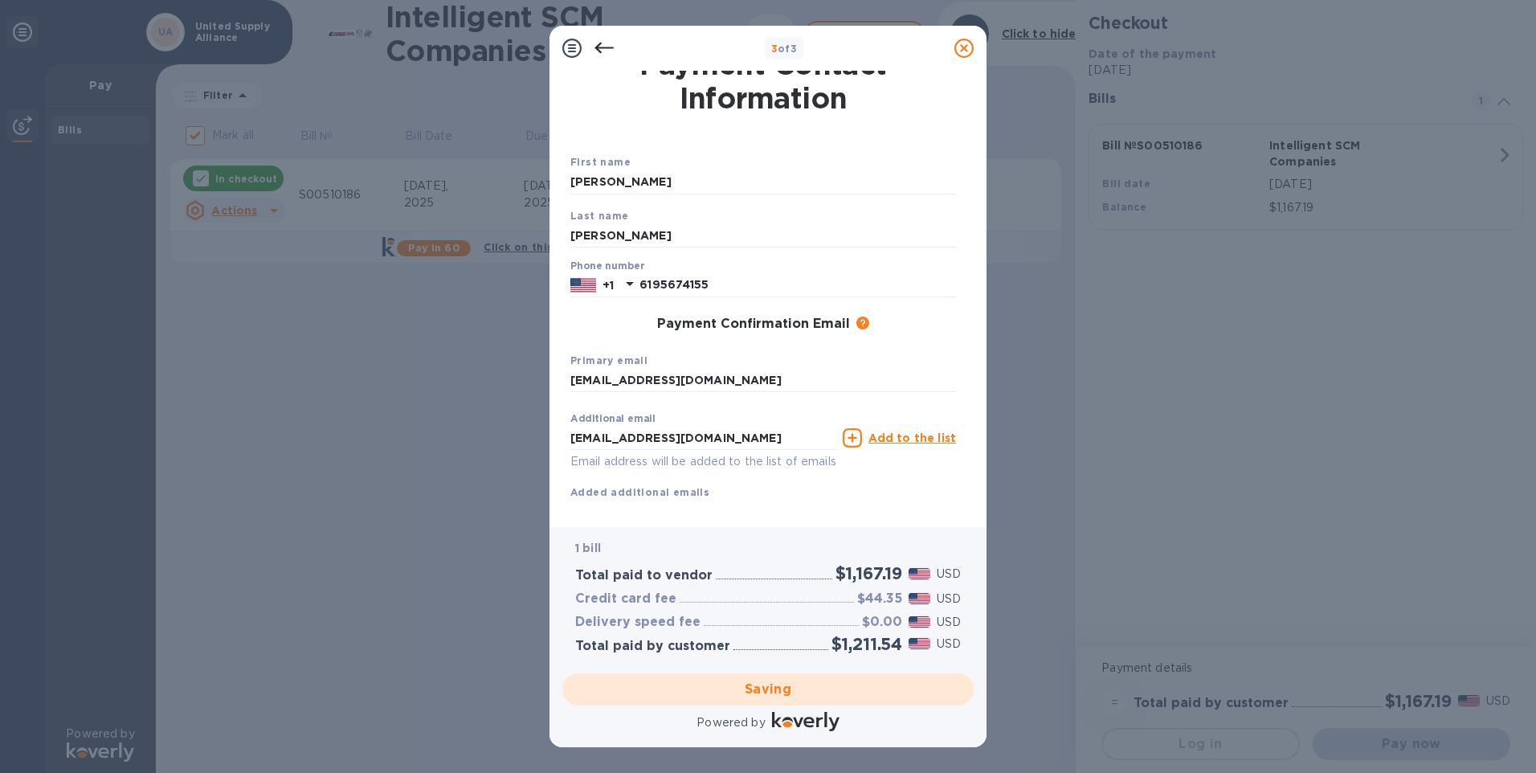
scroll to position [51, 0]
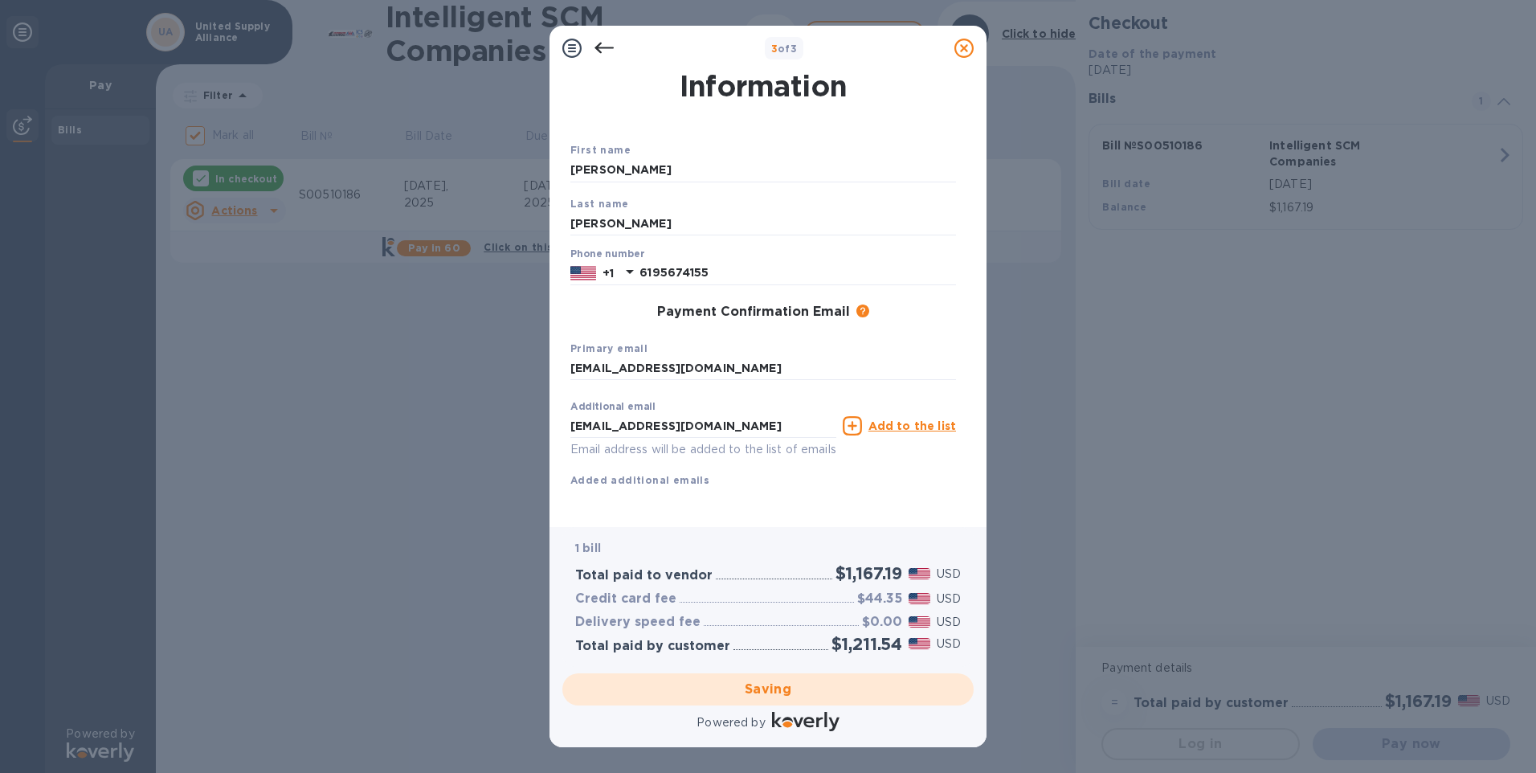
click at [906, 419] on u "Add to the list" at bounding box center [912, 425] width 88 height 13
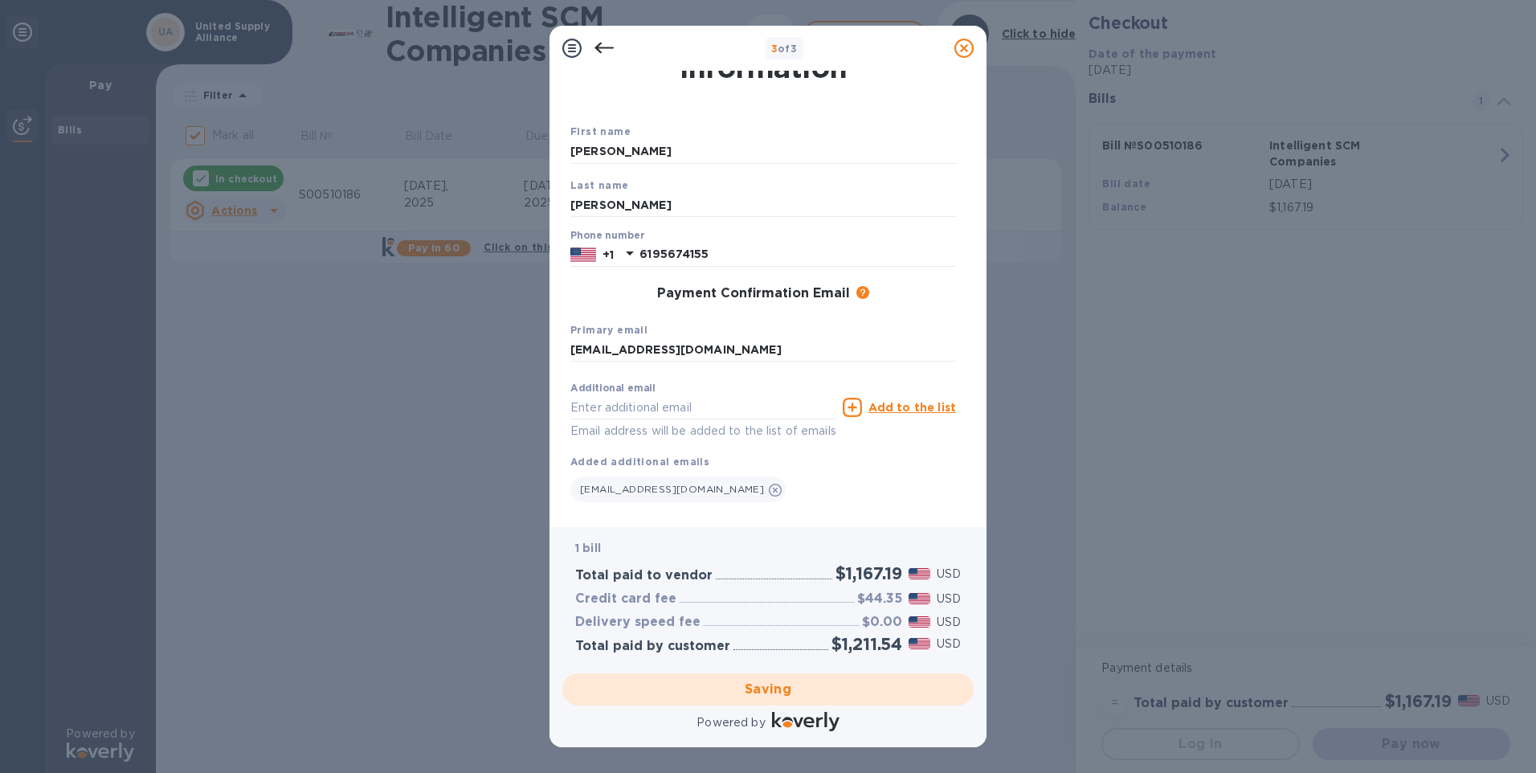
click at [872, 466] on div "Additional email Email address will be added to the list of emails Add to the l…" at bounding box center [763, 438] width 386 height 128
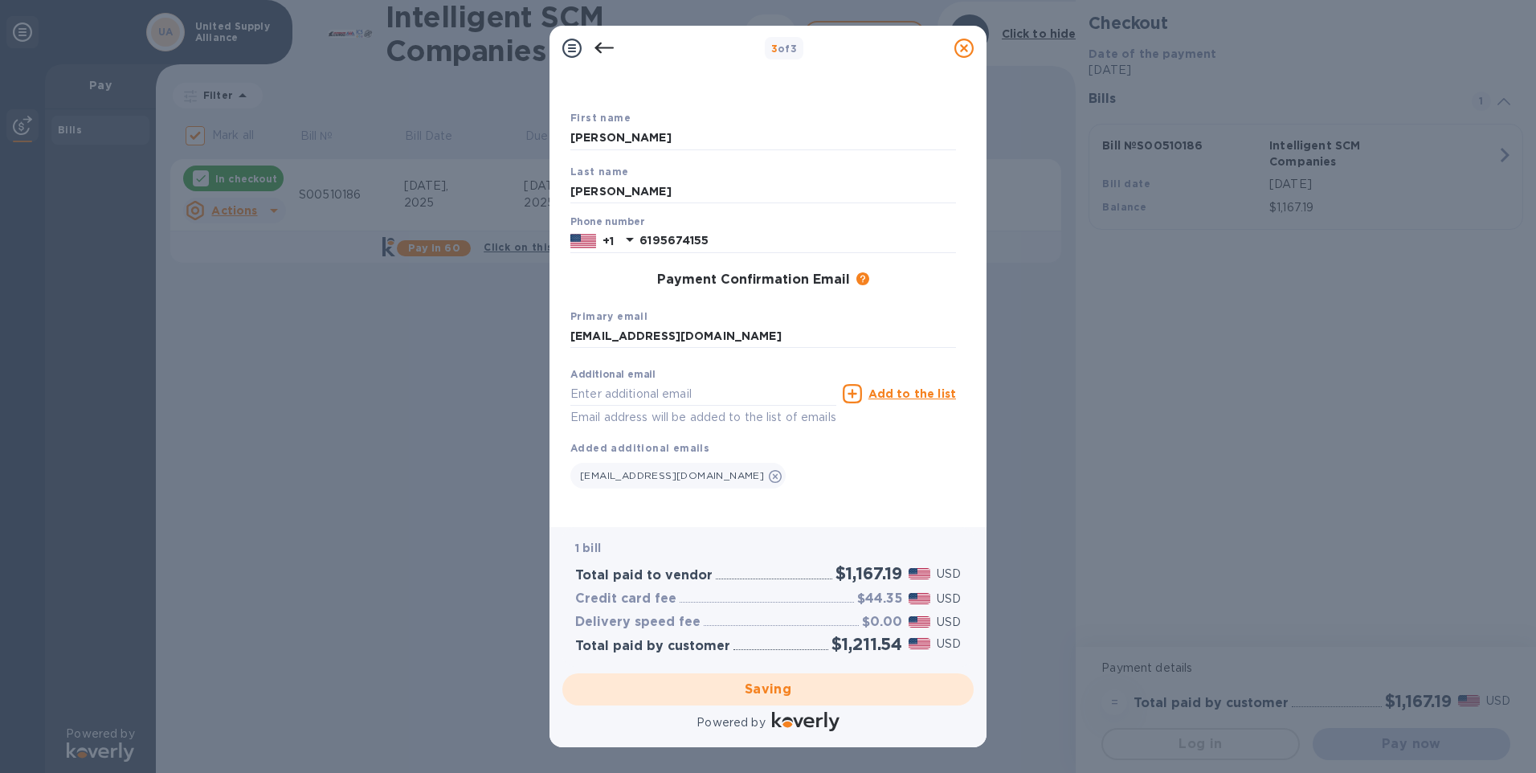
scroll to position [83, 0]
click at [828, 501] on div "First name [PERSON_NAME] Last name [PERSON_NAME] Phone number [PHONE_NUMBER] Pa…" at bounding box center [763, 311] width 386 height 405
click at [792, 591] on div "Credit card fee $44.35 USD" at bounding box center [768, 598] width 392 height 23
checkbox input "false"
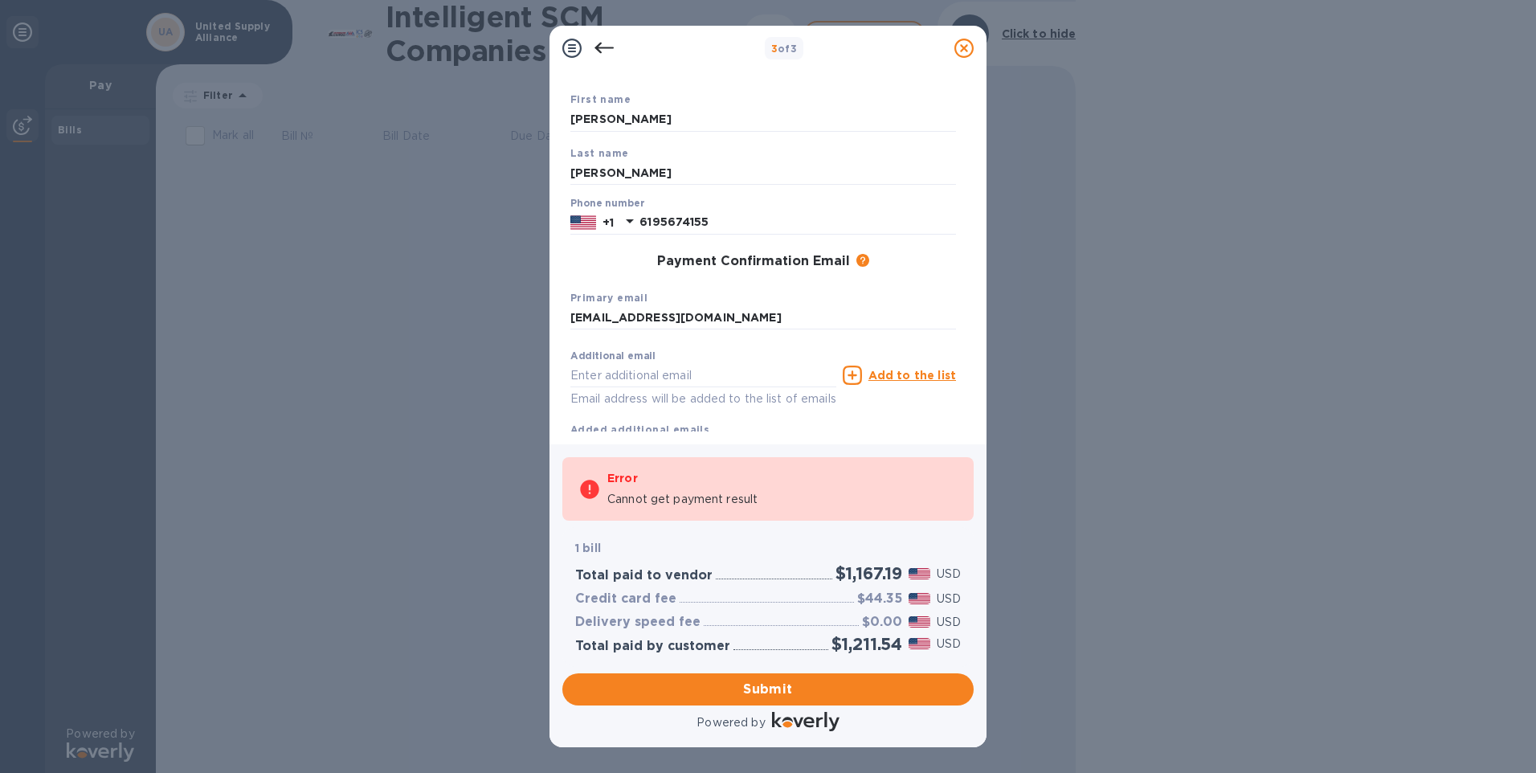
click at [848, 423] on div "Additional email Email address will be added to the list of emails Add to the l…" at bounding box center [763, 406] width 386 height 128
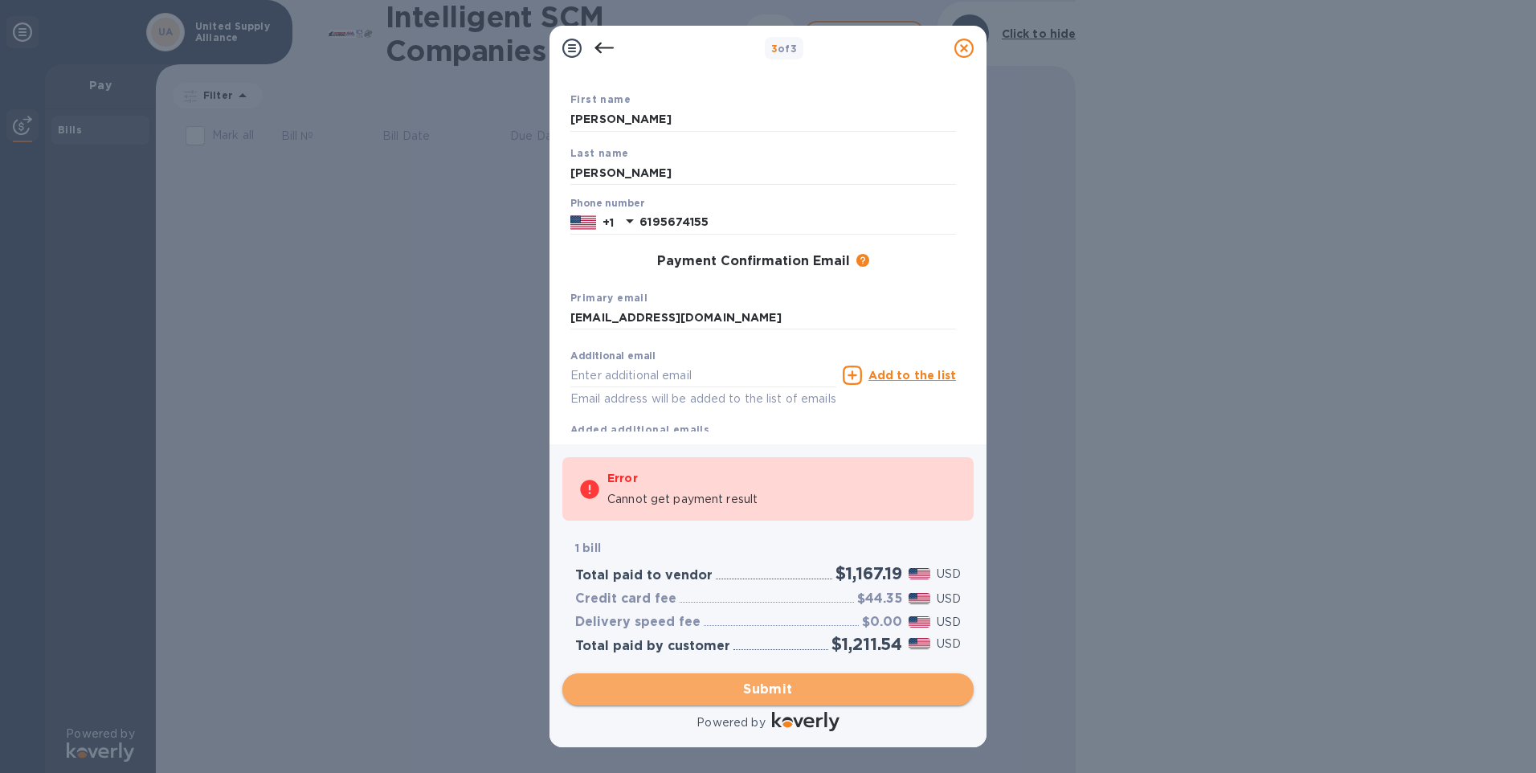
click at [767, 697] on span "Submit" at bounding box center [768, 689] width 386 height 19
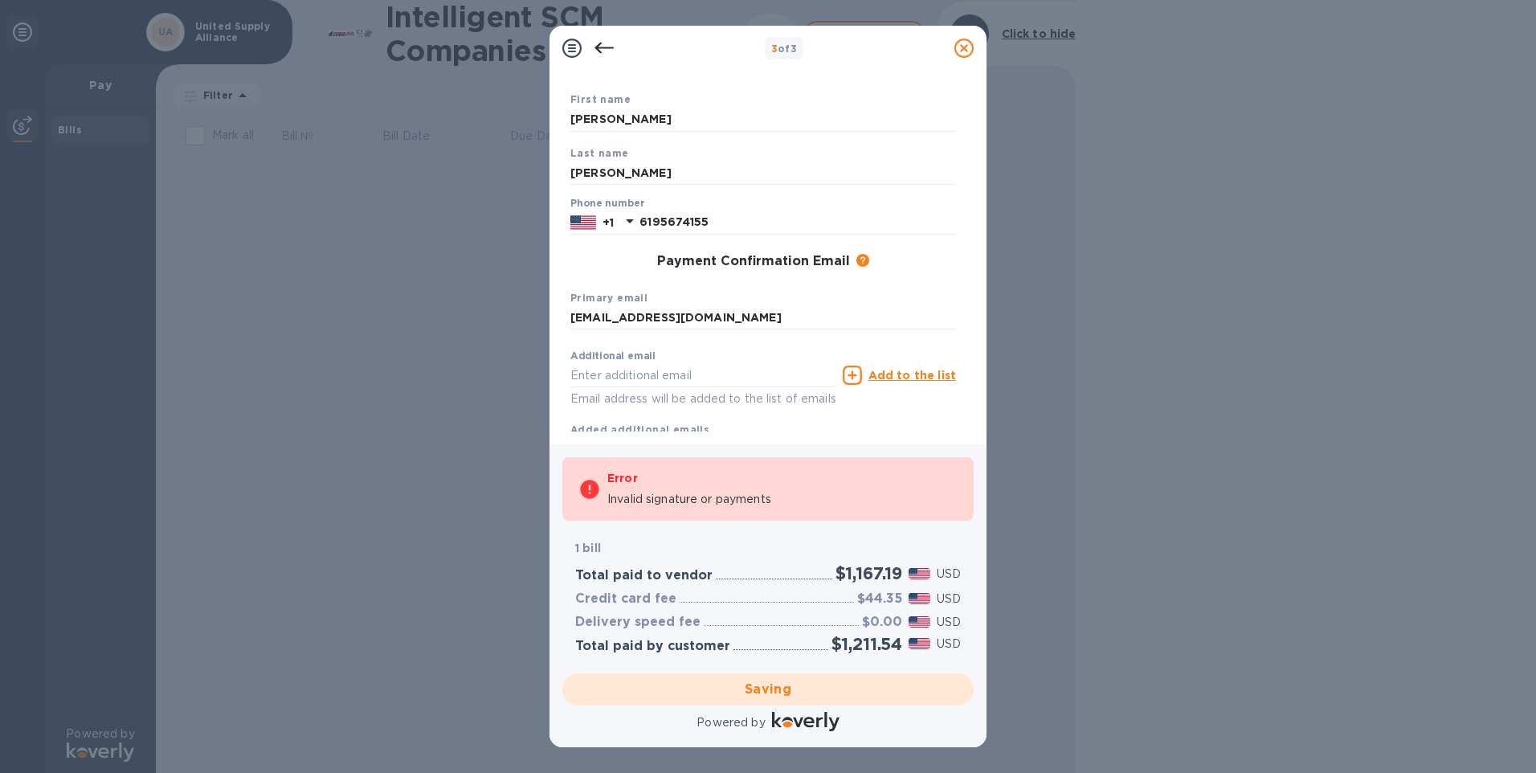
click at [870, 436] on div "Payment Contact Information First name [PERSON_NAME] Last name [PERSON_NAME] Ph…" at bounding box center [768, 258] width 437 height 374
click at [786, 542] on p "1 bill" at bounding box center [768, 548] width 386 height 17
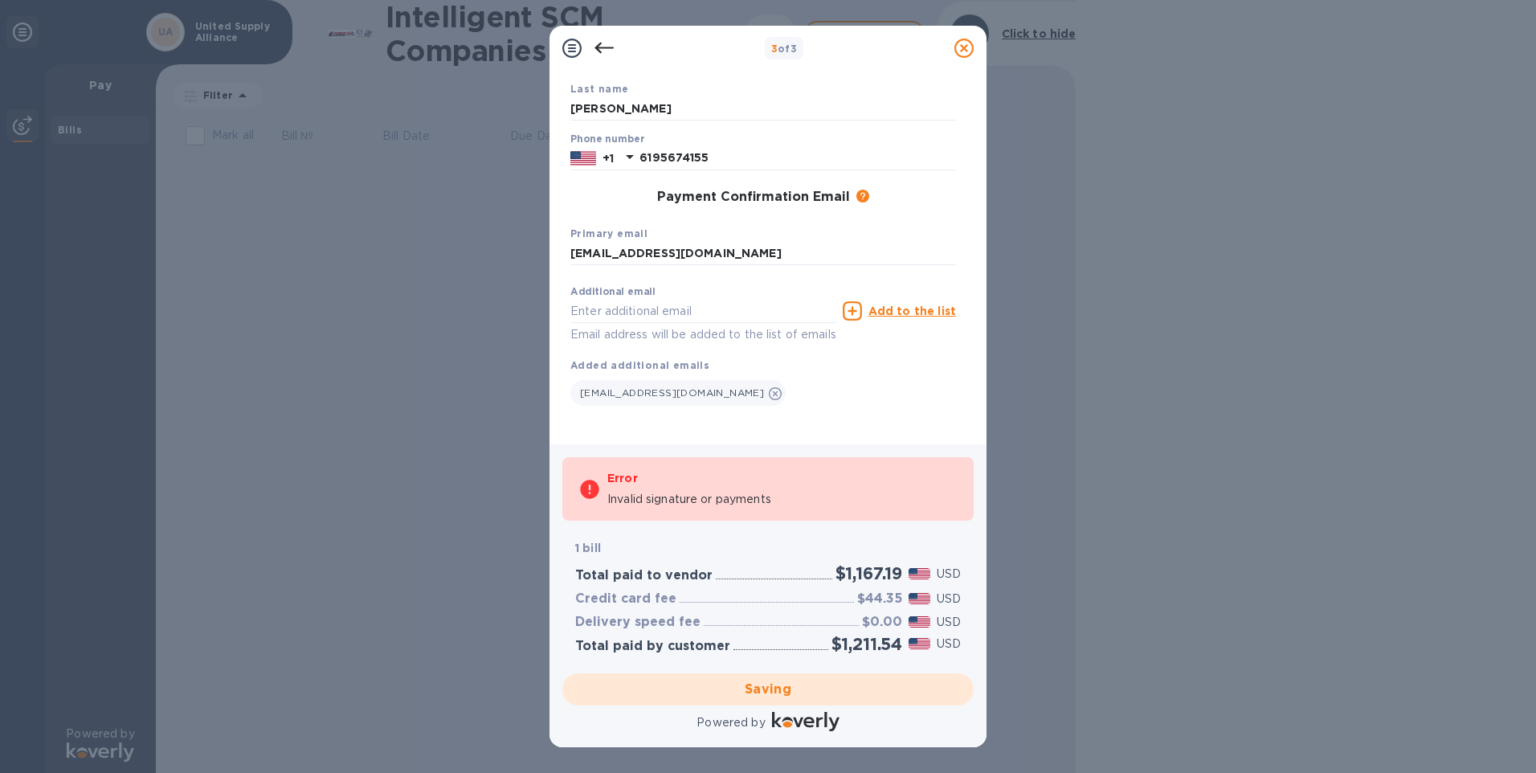
scroll to position [166, 0]
click at [708, 299] on input "text" at bounding box center [703, 311] width 266 height 24
type input "[EMAIL_ADDRESS][DOMAIN_NAME]"
click at [684, 359] on b "Added additional emails" at bounding box center [639, 365] width 139 height 12
click at [829, 403] on div "First name [PERSON_NAME] Last name [PERSON_NAME] Phone number [PHONE_NUMBER] Pa…" at bounding box center [763, 229] width 386 height 405
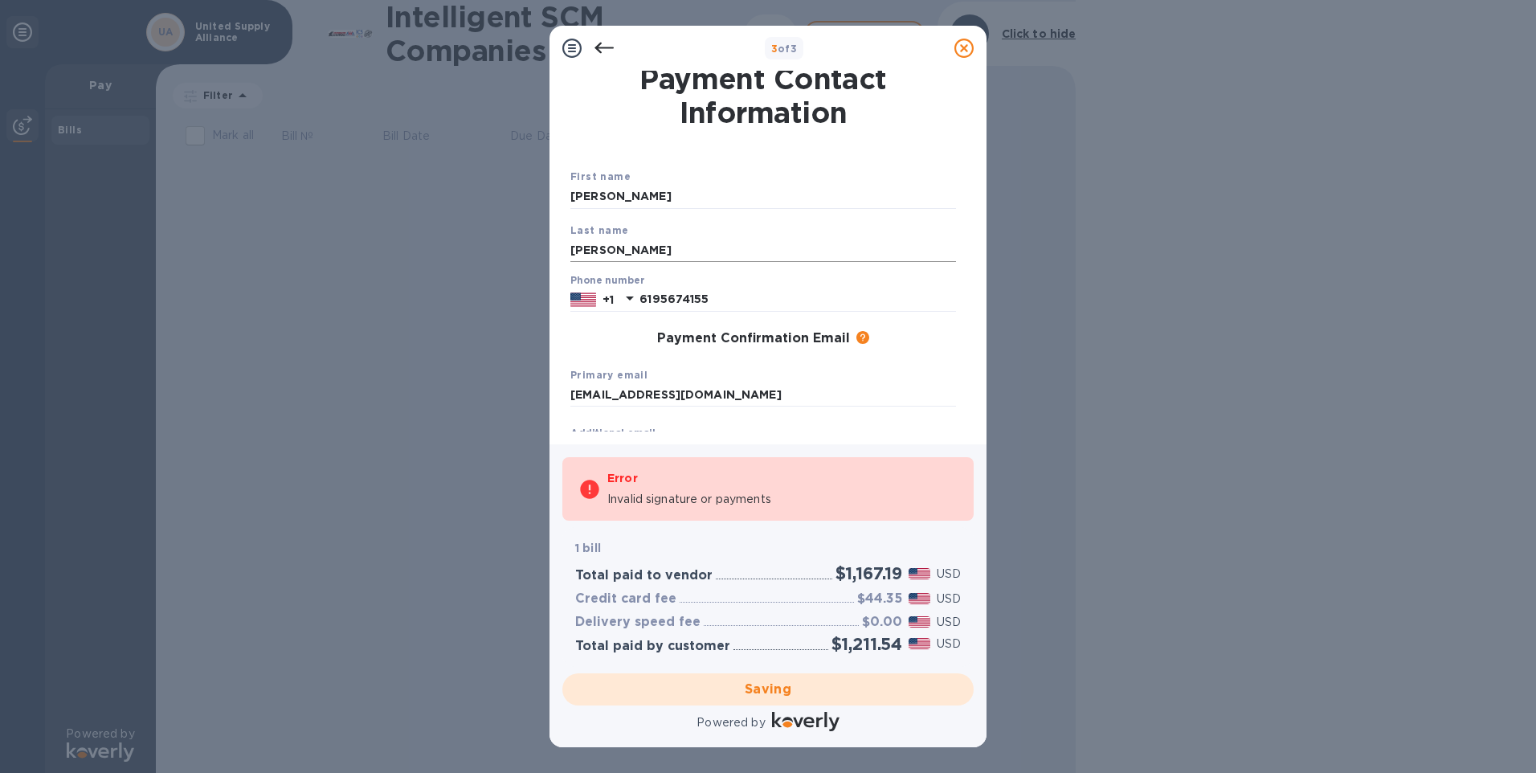
scroll to position [0, 0]
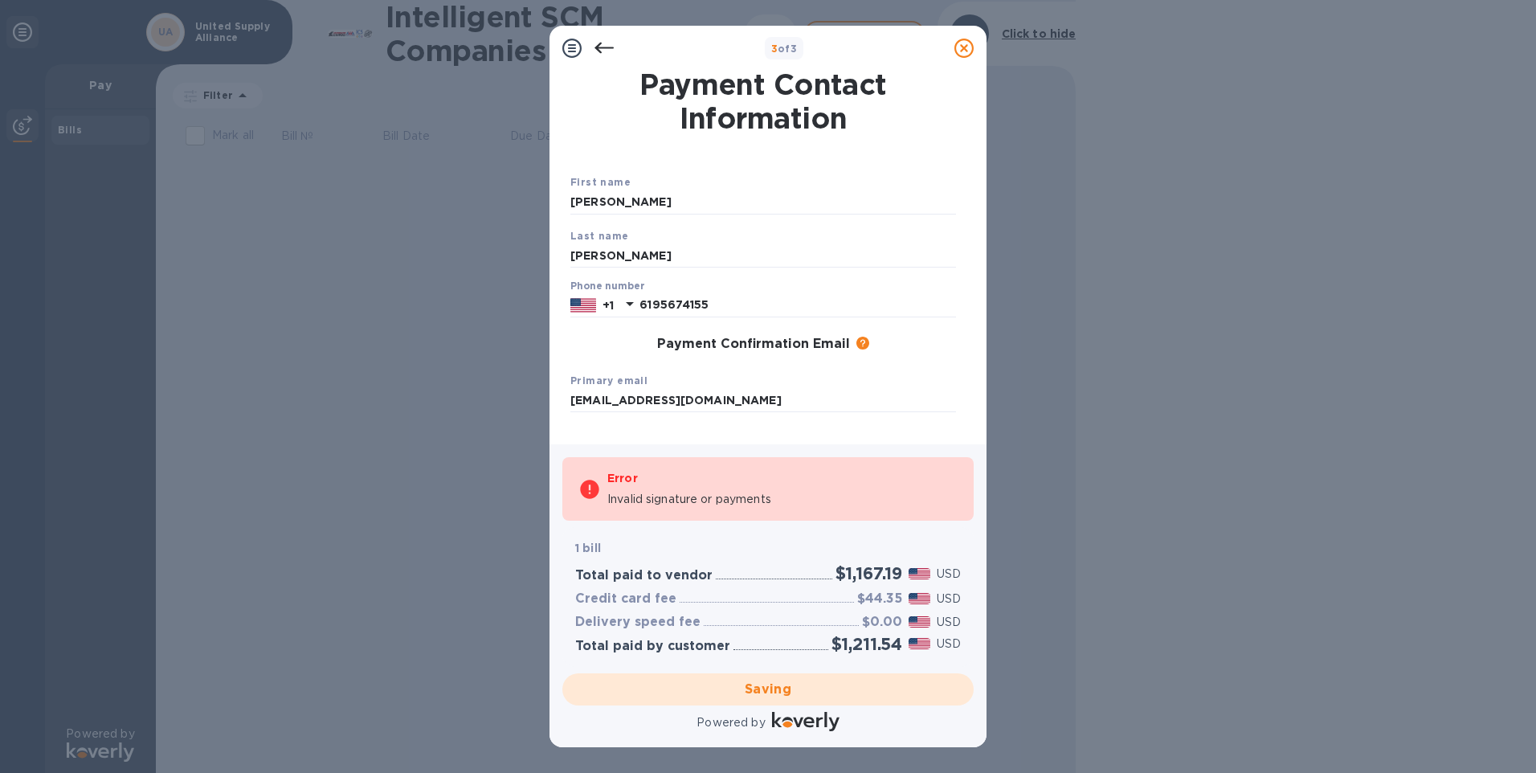
click at [809, 282] on div "Phone number [PHONE_NUMBER]" at bounding box center [763, 298] width 386 height 37
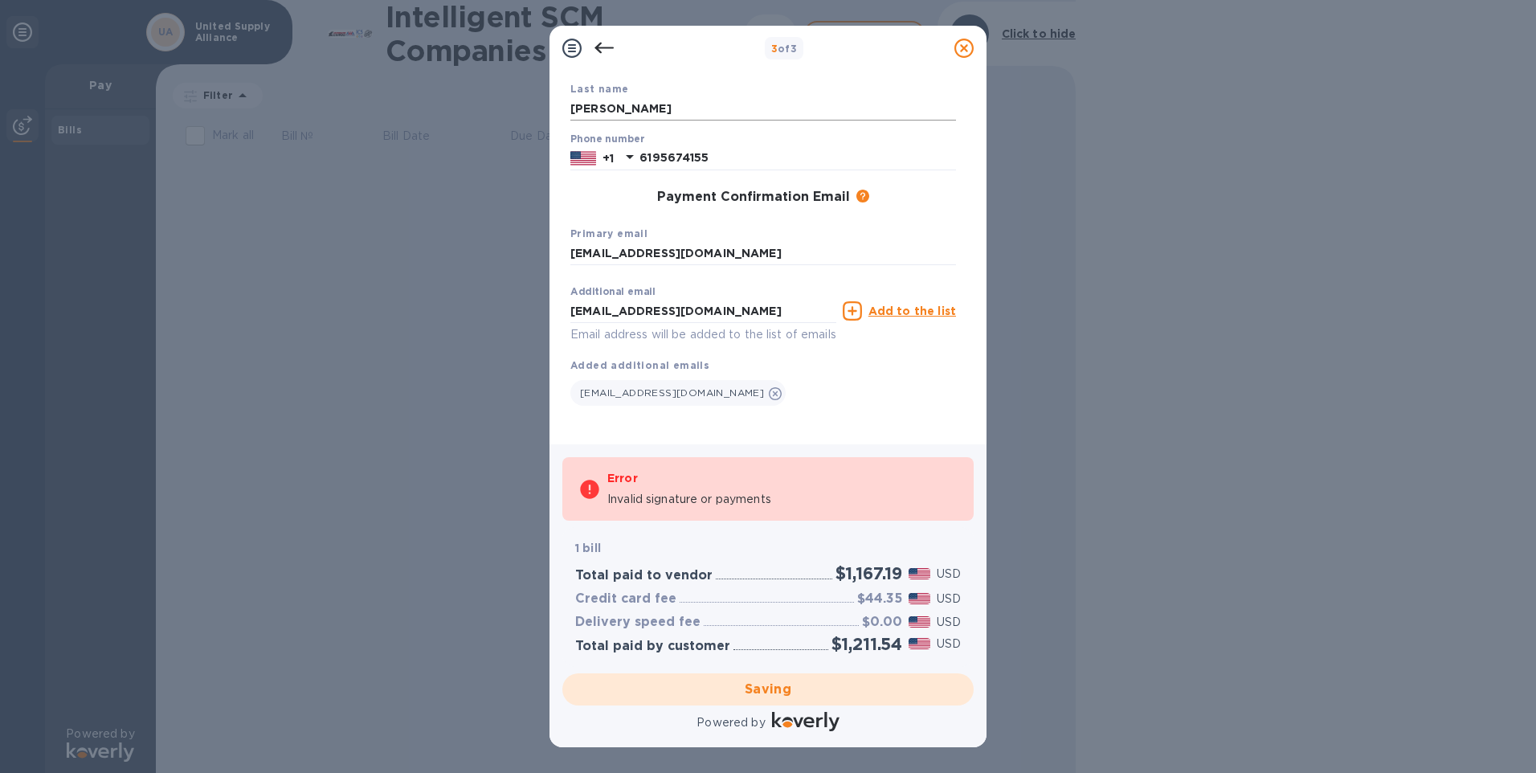
scroll to position [166, 0]
click at [713, 404] on div "First name [PERSON_NAME] Last name [PERSON_NAME] Phone number [PHONE_NUMBER] Pa…" at bounding box center [763, 229] width 386 height 405
click at [868, 390] on div "Additional email [EMAIL_ADDRESS][DOMAIN_NAME] Email address will be added to th…" at bounding box center [763, 342] width 398 height 141
click at [794, 325] on p "Email address will be added to the list of emails" at bounding box center [703, 334] width 266 height 18
click at [861, 378] on div "[EMAIL_ADDRESS][DOMAIN_NAME]" at bounding box center [763, 390] width 386 height 32
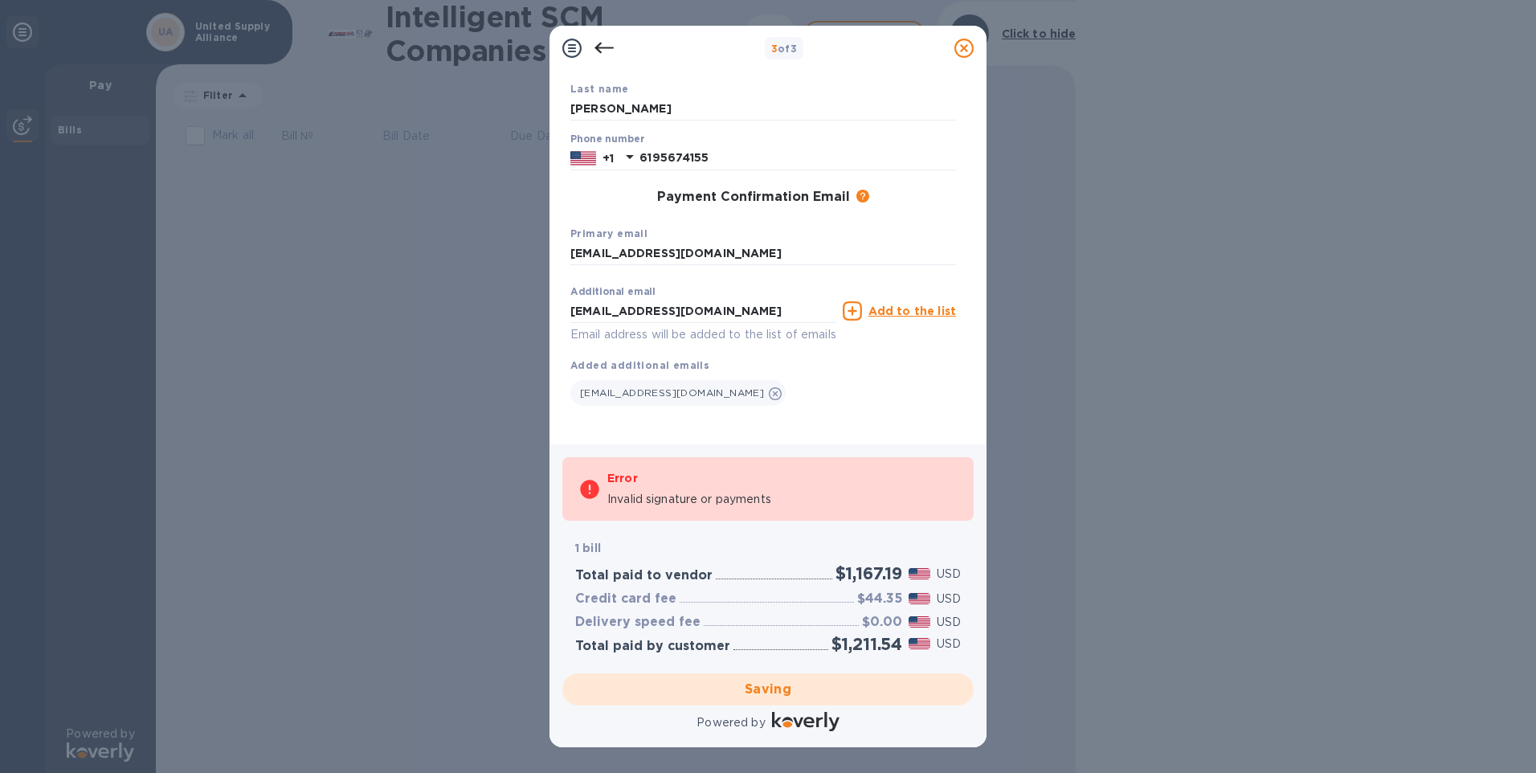
click at [823, 611] on div "Delivery speed fee $0.00 USD" at bounding box center [768, 622] width 392 height 23
click at [774, 686] on div "Saving" at bounding box center [768, 689] width 424 height 45
click at [765, 539] on div "1 bill" at bounding box center [768, 548] width 392 height 23
click at [805, 606] on div "Credit card fee $44.35 USD" at bounding box center [768, 598] width 392 height 23
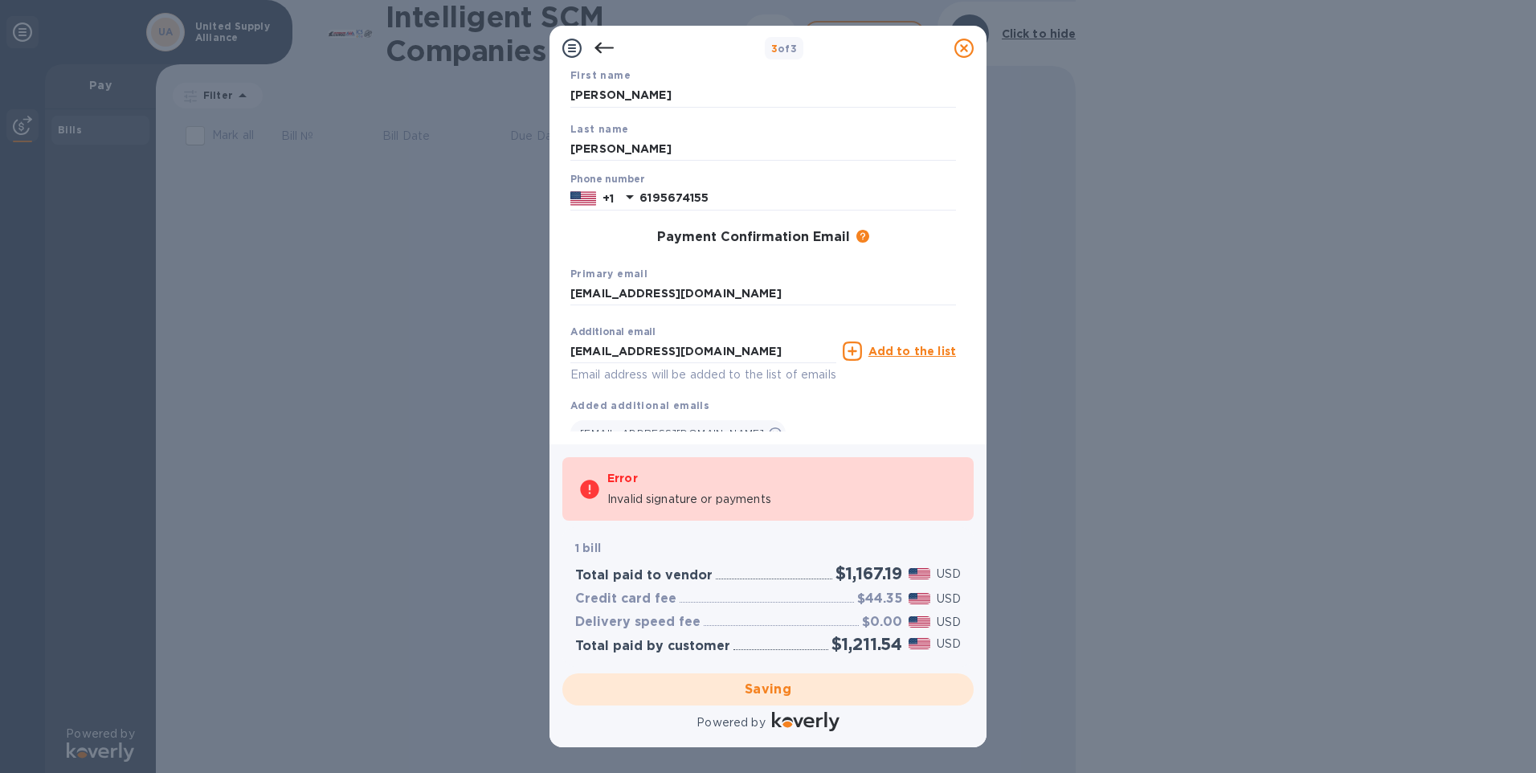
scroll to position [0, 0]
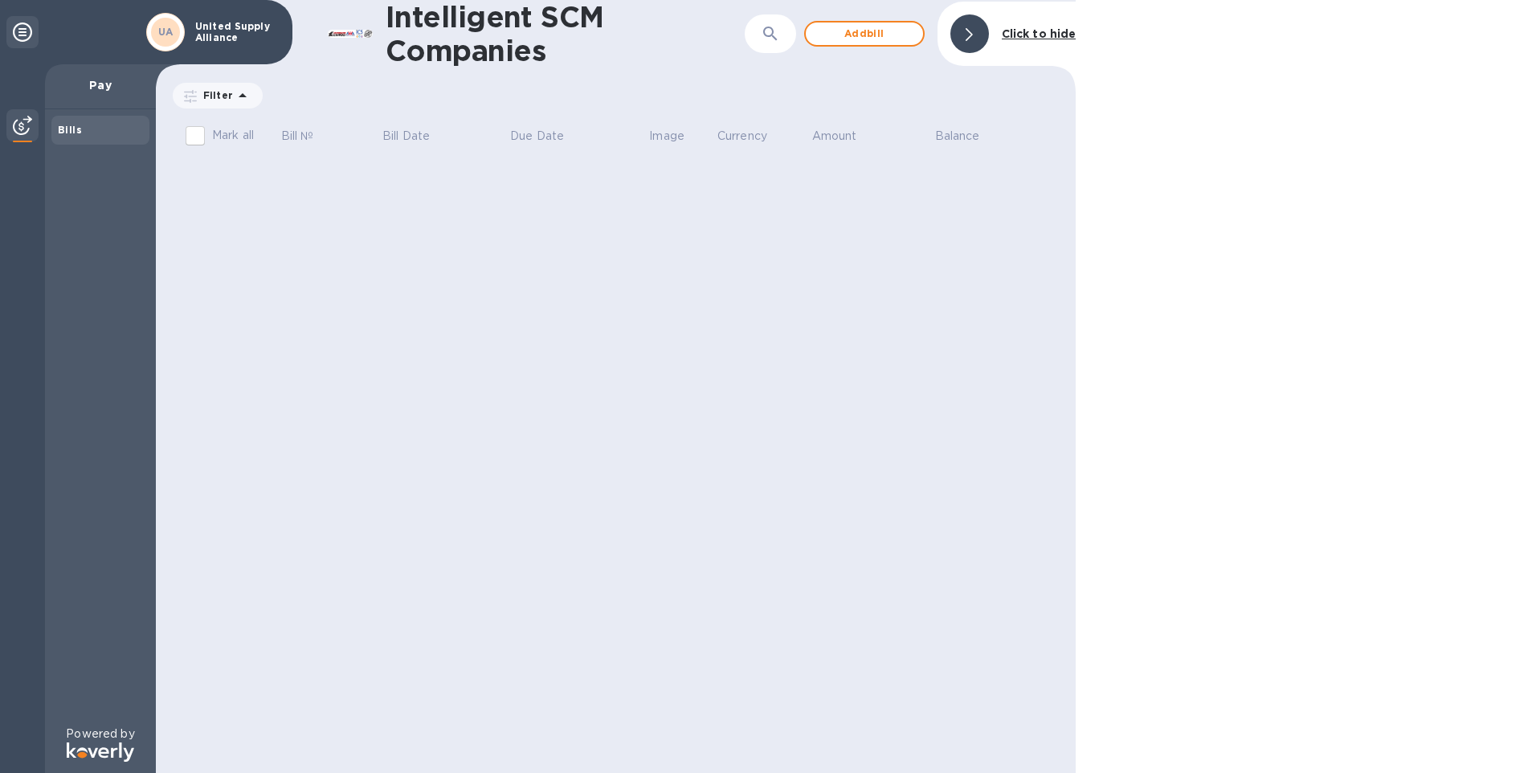
click at [857, 387] on div "Intelligent SCM Companies ​ Add [PERSON_NAME] to hide Filter Amount Mark all Bi…" at bounding box center [616, 386] width 920 height 773
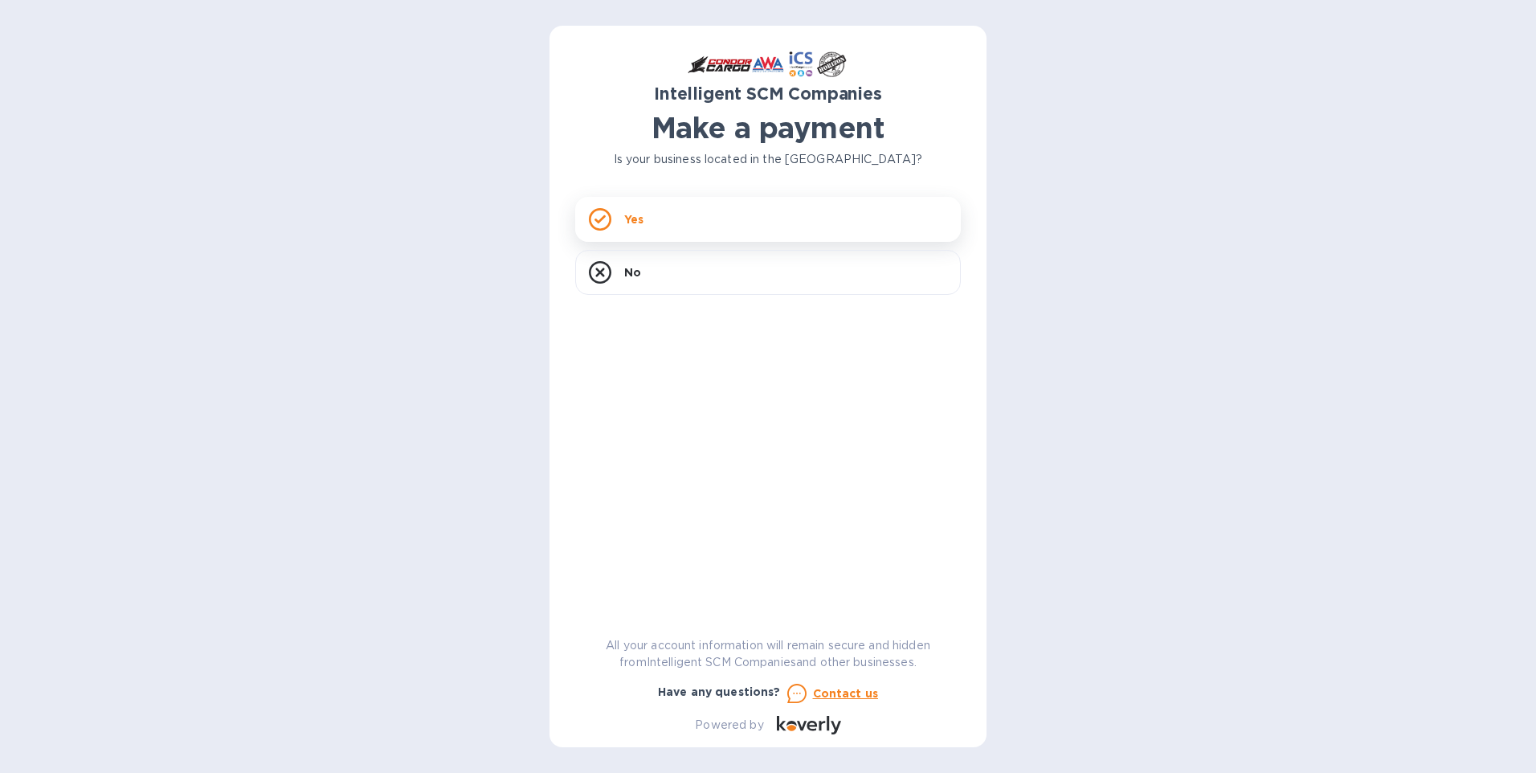
click at [698, 213] on div "Yes" at bounding box center [768, 219] width 386 height 45
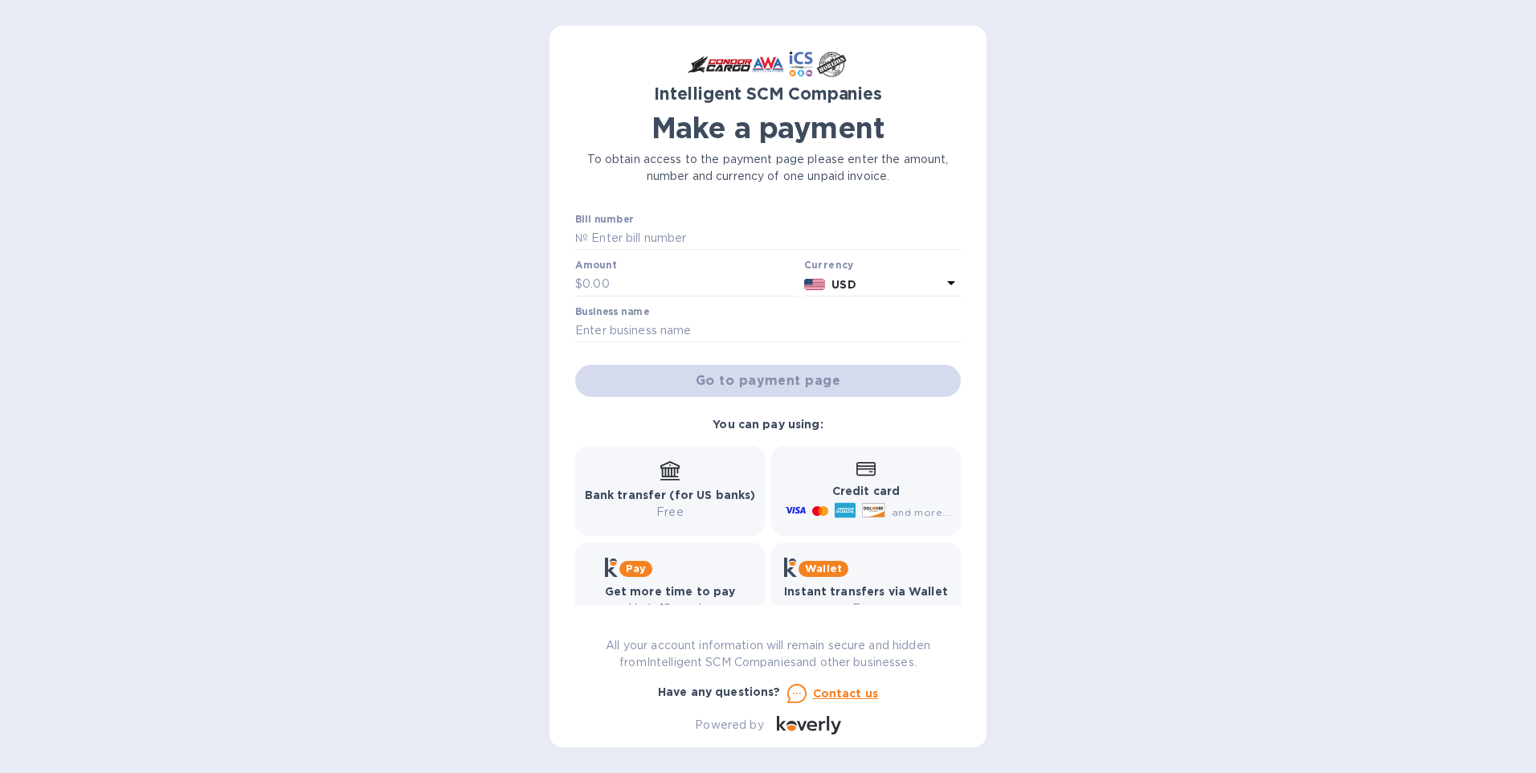
click at [828, 473] on div "Credit card and more..." at bounding box center [866, 491] width 169 height 62
click at [909, 480] on div "Credit card and more..." at bounding box center [866, 491] width 169 height 62
click at [668, 238] on input "text" at bounding box center [774, 239] width 373 height 24
type input "S00510186"
type input "1,167.19"
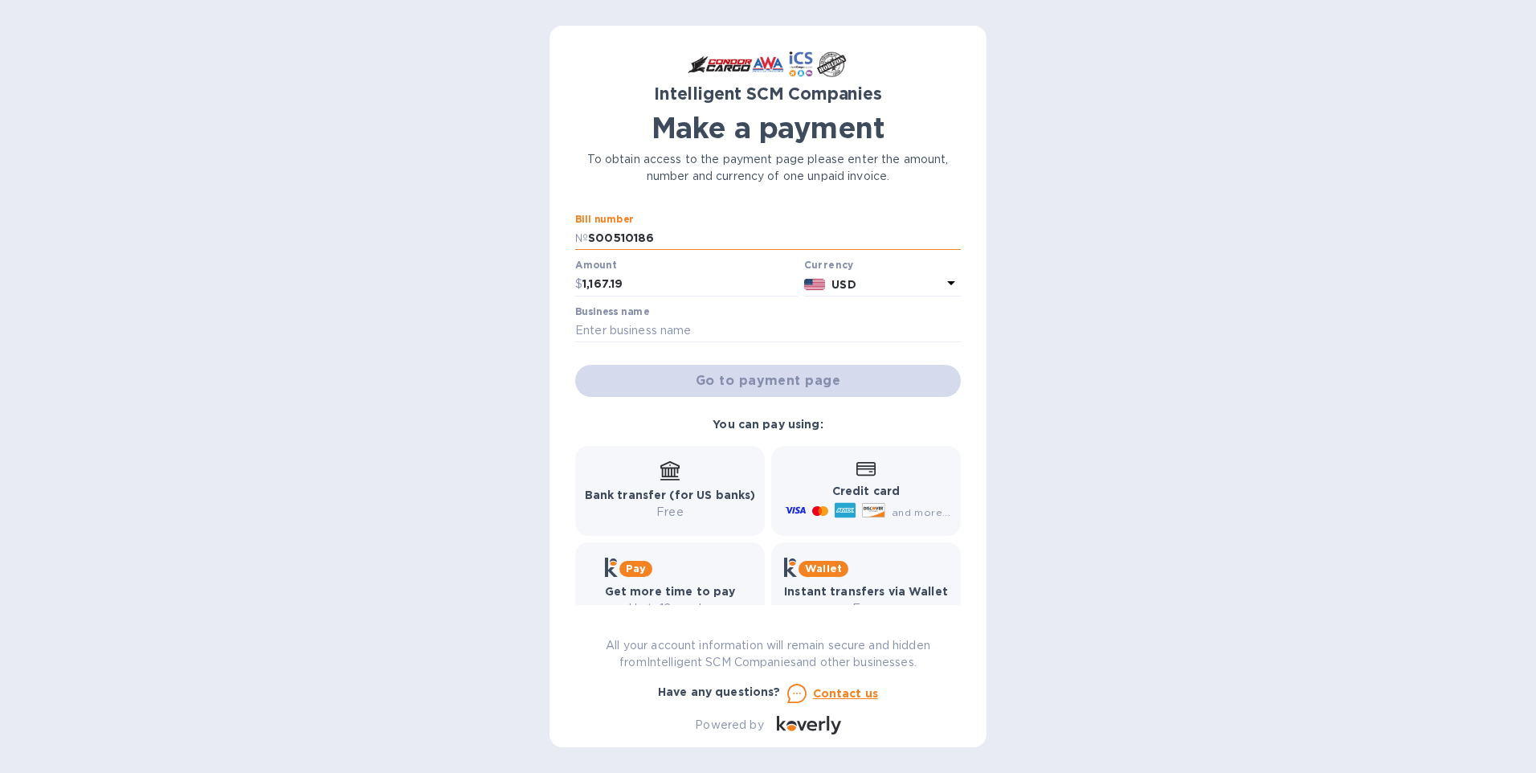
type input "United Supply Alliance"
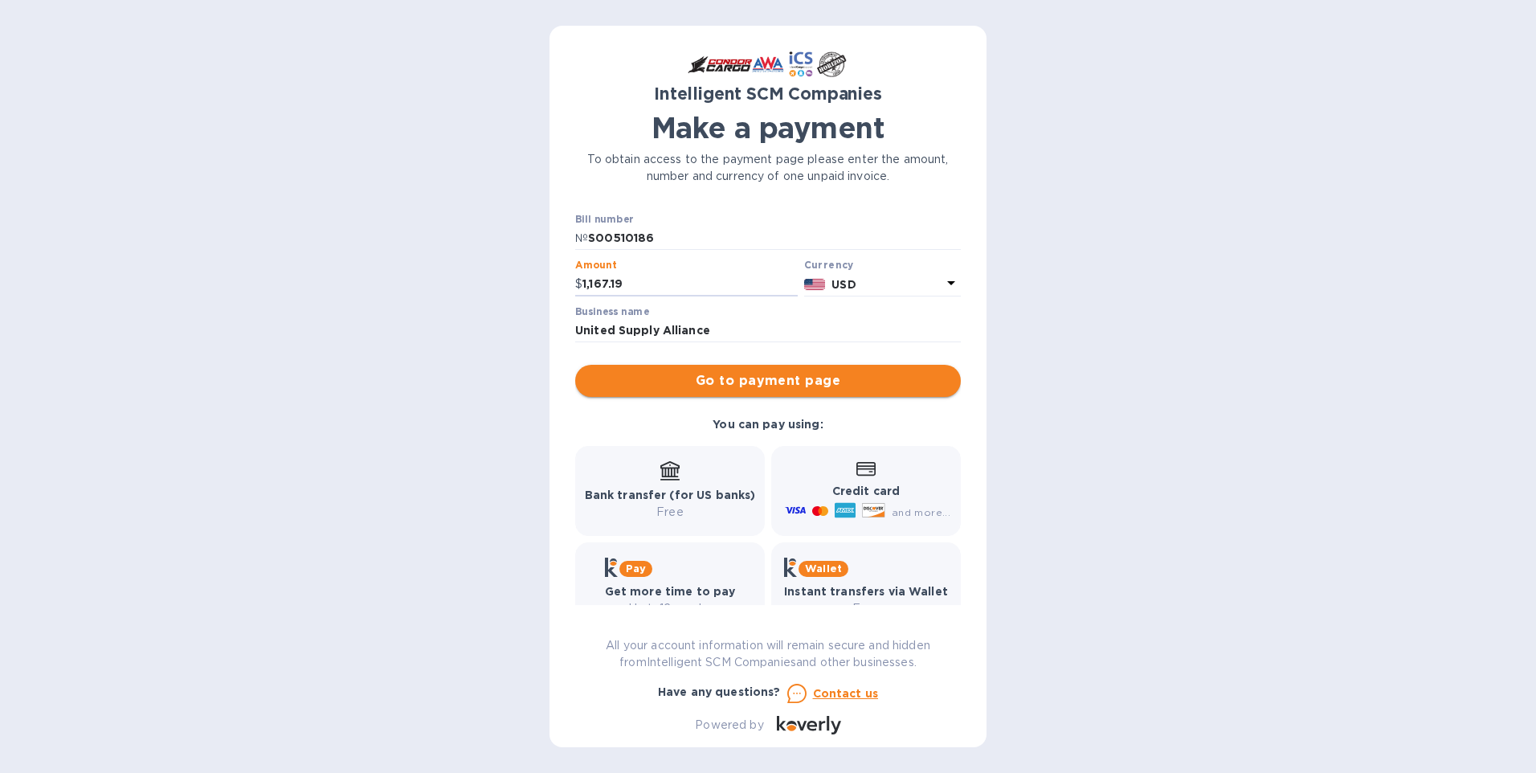
click at [776, 388] on span "Go to payment page" at bounding box center [768, 380] width 360 height 19
